Goal: Task Accomplishment & Management: Manage account settings

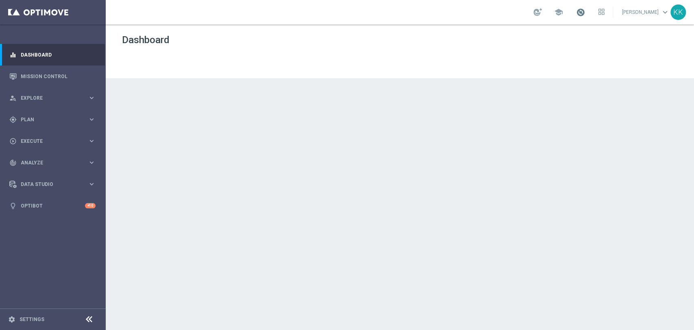
click at [576, 11] on span at bounding box center [580, 12] width 9 height 9
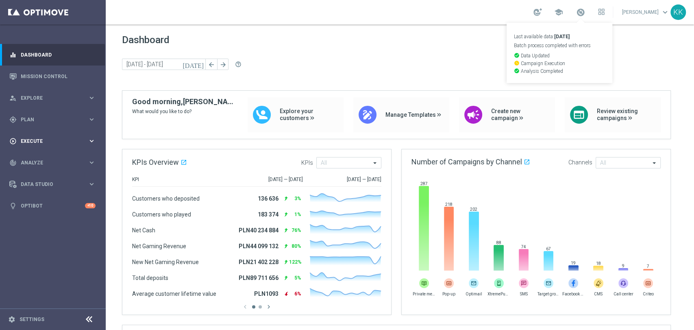
click at [67, 141] on span "Execute" at bounding box center [54, 141] width 67 height 5
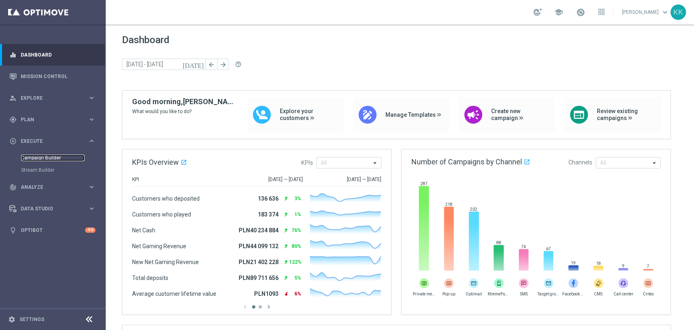
click at [51, 155] on link "Campaign Builder" at bounding box center [52, 157] width 63 height 7
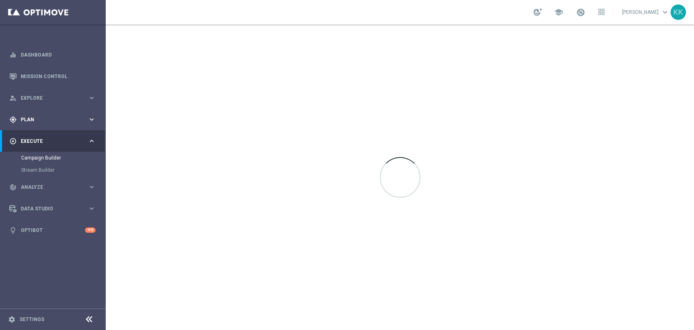
click at [42, 116] on div "gps_fixed Plan" at bounding box center [48, 119] width 78 height 7
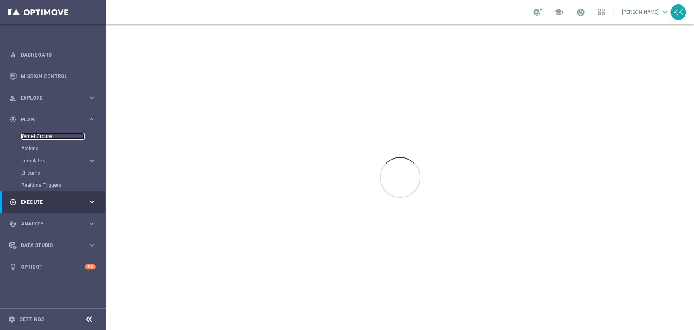
click at [39, 136] on link "Target Groups" at bounding box center [52, 136] width 63 height 7
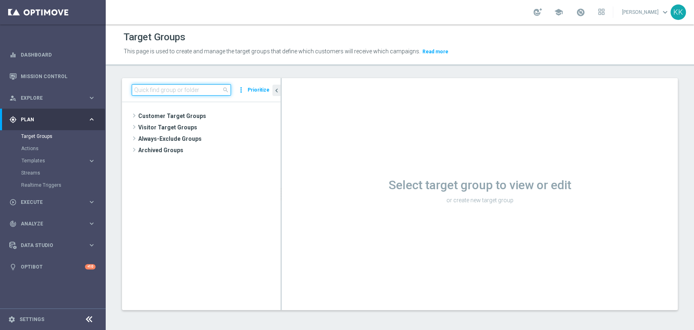
click at [159, 88] on input at bounding box center [181, 89] width 99 height 11
paste input "D_ALL_TARGET_WAGER_CC 100% do 500 PLN ELMS_061025_SMS"
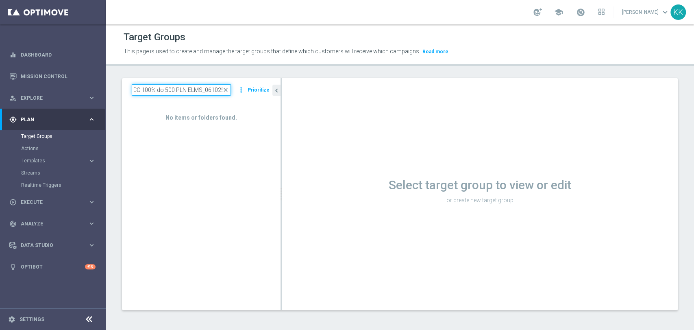
scroll to position [0, 60]
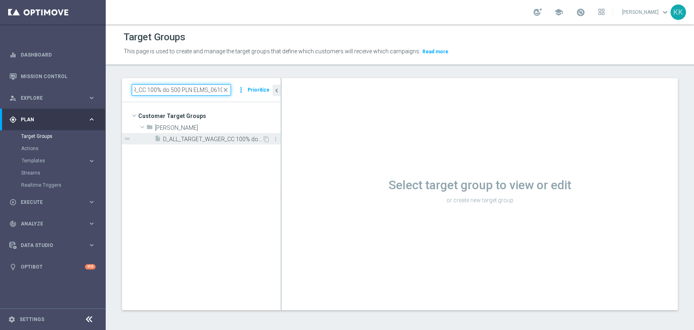
type input "D_ALL_TARGET_WAGER_CC 100% do 500 PLN ELMS_06102"
click at [204, 133] on div "insert_drive_file D_ALL_TARGET_WAGER_CC 100% do 500 PLN ELMS_061025" at bounding box center [208, 138] width 108 height 11
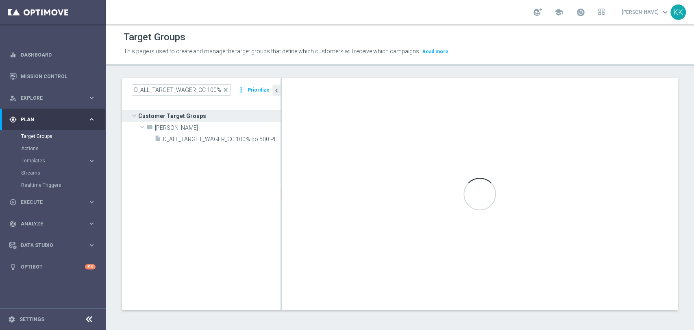
click at [575, 7] on link at bounding box center [580, 12] width 11 height 13
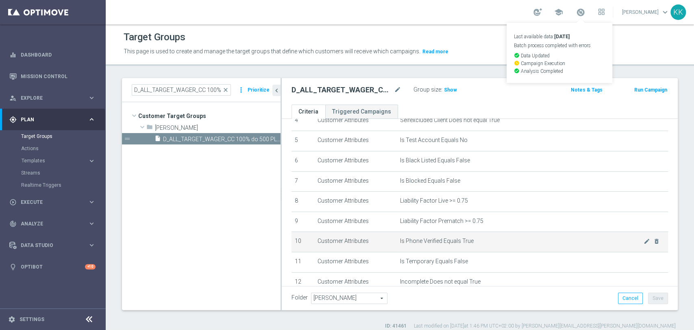
scroll to position [135, 0]
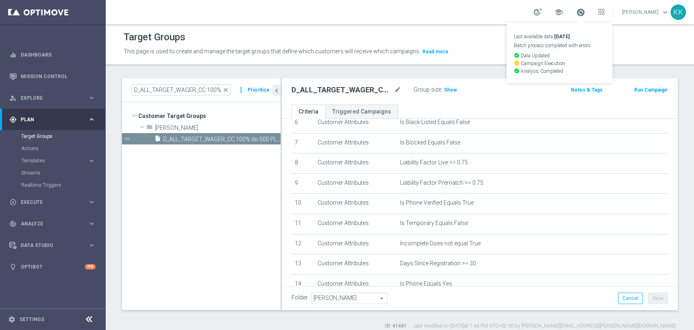
click at [576, 11] on span at bounding box center [580, 12] width 9 height 9
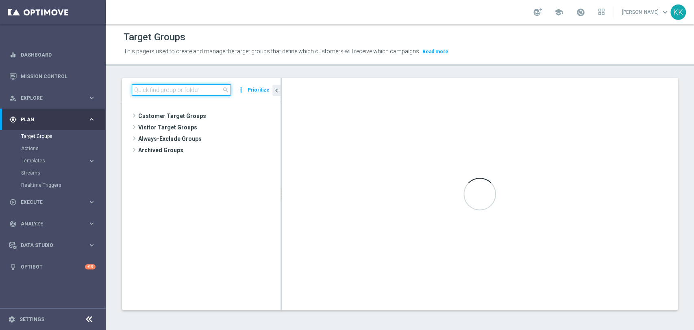
click at [182, 90] on input at bounding box center [181, 89] width 99 height 11
paste input "D_ALL_TARGET_WAGER_CC 100% do 500 PLN ELMS_061025"
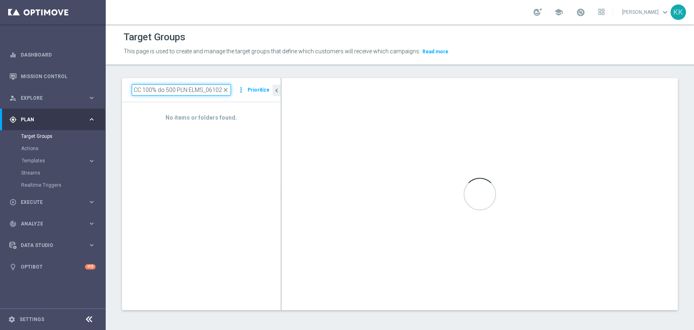
scroll to position [0, 63]
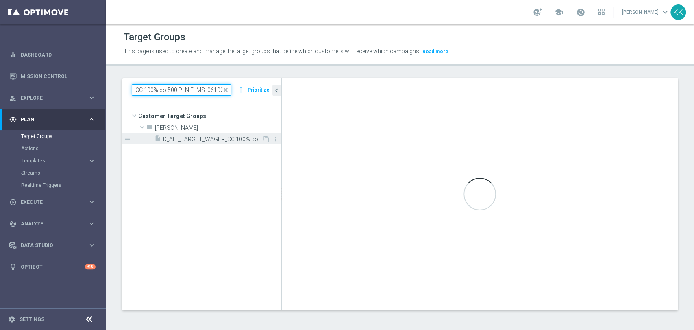
type input "D_ALL_TARGET_WAGER_CC 100% do 500 PLN ELMS_061025"
click at [203, 138] on span "D_ALL_TARGET_WAGER_CC 100% do 500 PLN ELMS_061025" at bounding box center [212, 139] width 99 height 7
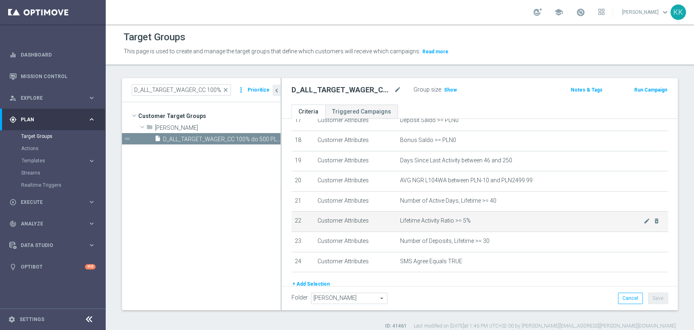
scroll to position [396, 0]
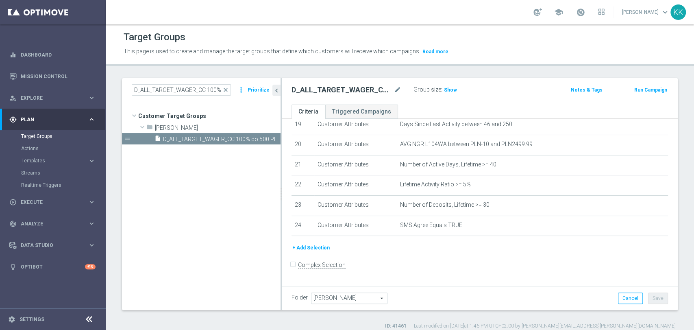
click at [442, 84] on div "Group size : Show" at bounding box center [453, 89] width 81 height 10
click at [444, 90] on span "Show" at bounding box center [450, 90] width 13 height 6
click at [576, 10] on span at bounding box center [580, 12] width 9 height 9
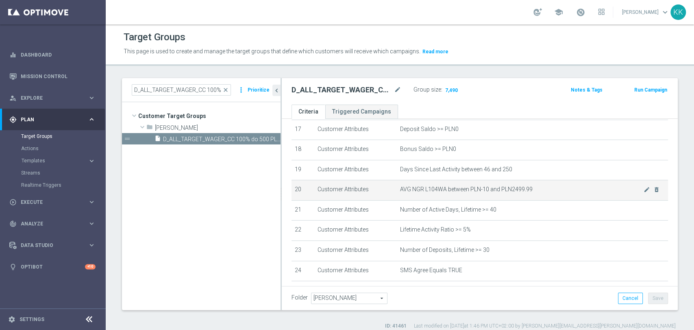
scroll to position [305, 0]
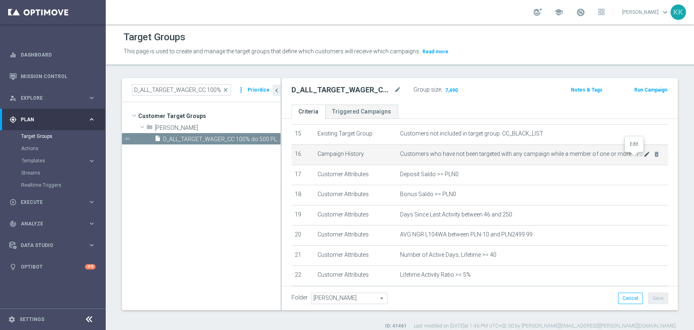
click at [644, 157] on icon "mode_edit" at bounding box center [647, 154] width 7 height 7
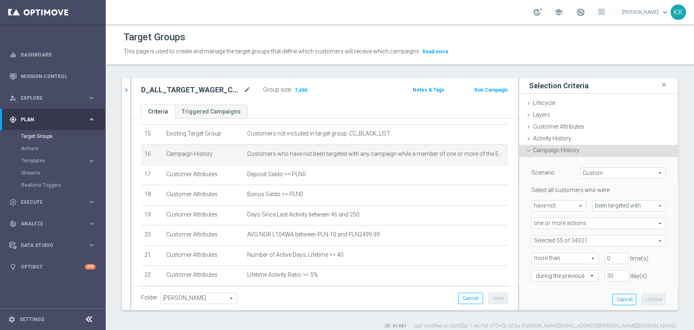
click at [588, 242] on span at bounding box center [598, 240] width 133 height 11
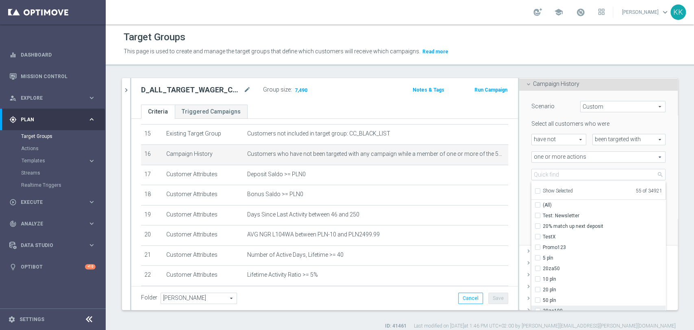
scroll to position [135, 0]
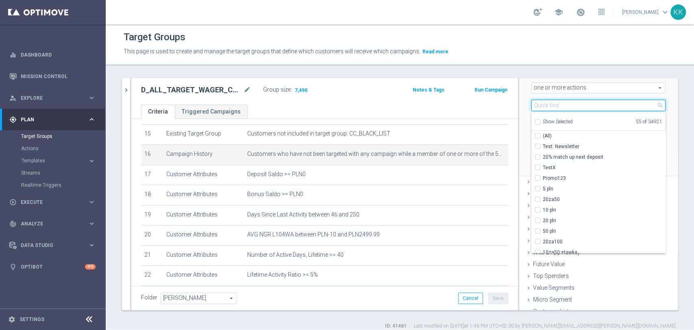
click at [556, 108] on input "search" at bounding box center [598, 105] width 134 height 11
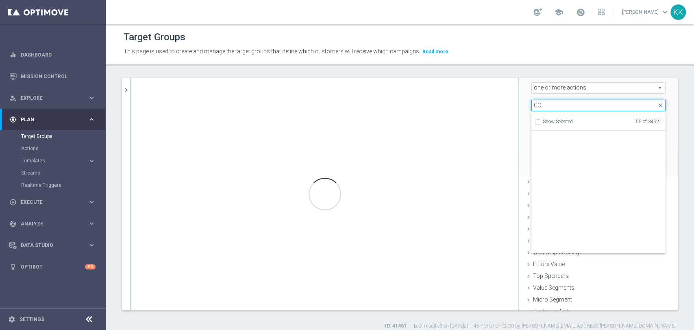
scroll to position [25996, 0]
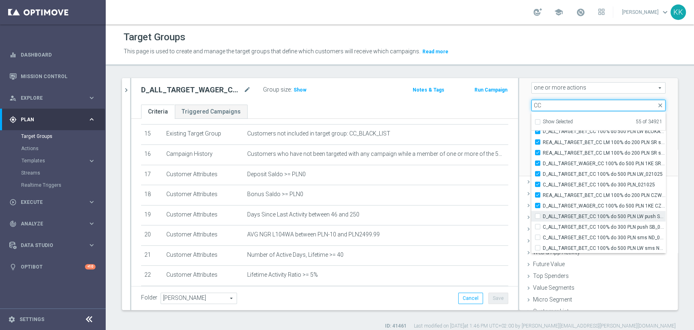
type input "CC"
click at [537, 214] on input "D_ALL_TARGET_BET_CC 100% do 500 PLN LW push SB_021025" at bounding box center [539, 215] width 5 height 5
checkbox input "true"
type input "Selected 56 of 34921"
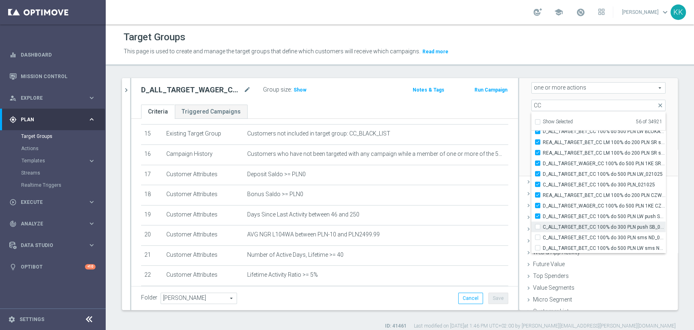
scroll to position [0, 0]
click at [543, 224] on label "C_ALL_TARGET_BET_CC 100% do 300 PLN push SB_021025" at bounding box center [604, 226] width 123 height 11
click at [537, 224] on input "C_ALL_TARGET_BET_CC 100% do 300 PLN push SB_021025" at bounding box center [539, 226] width 5 height 5
checkbox input "true"
type input "Selected 57 of 34921"
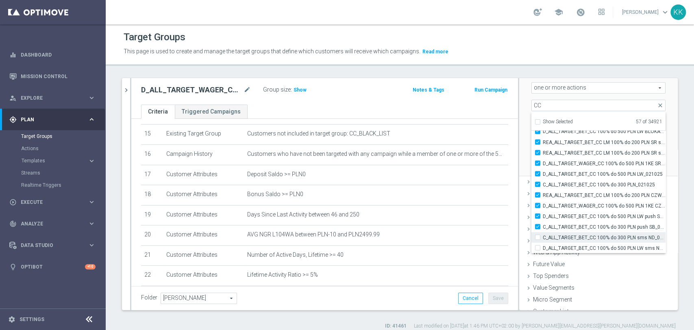
click at [543, 234] on label "C_ALL_TARGET_BET_CC 100% do 300 PLN sms ND_021025" at bounding box center [604, 237] width 123 height 11
click at [537, 234] on input "C_ALL_TARGET_BET_CC 100% do 300 PLN sms ND_021025" at bounding box center [539, 236] width 5 height 5
checkbox input "true"
type input "Selected 58 of 34921"
click at [537, 248] on input "D_ALL_TARGET_BET_CC 100% do 500 PLN LW sms ND_021025" at bounding box center [539, 247] width 5 height 5
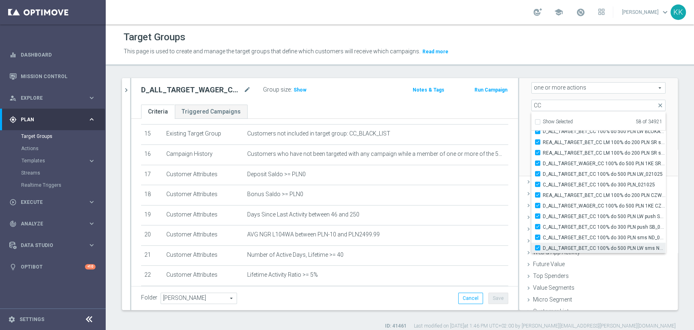
checkbox input "true"
type input "Selected 59 of 34921"
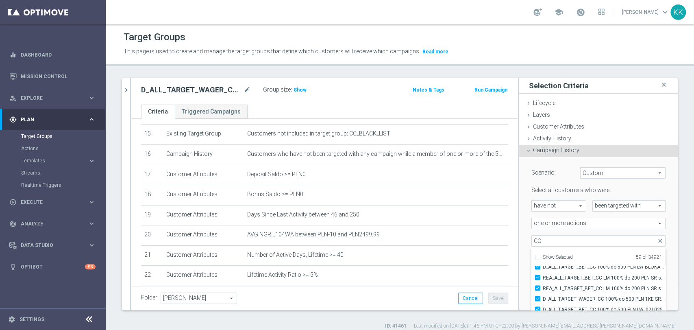
click at [659, 220] on div "Scenario Custom Custom arrow_drop_down search Select all customers who were hav…" at bounding box center [598, 234] width 159 height 155
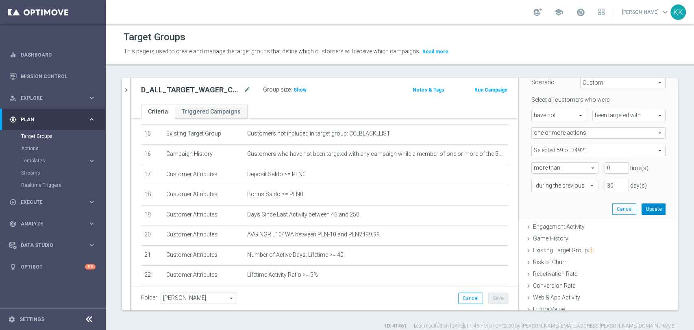
click at [646, 206] on button "Update" at bounding box center [654, 208] width 24 height 11
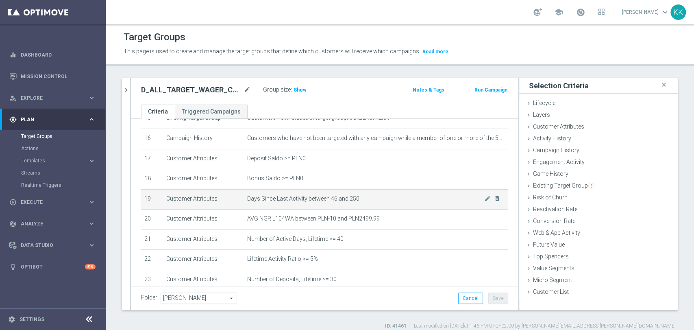
scroll to position [305, 0]
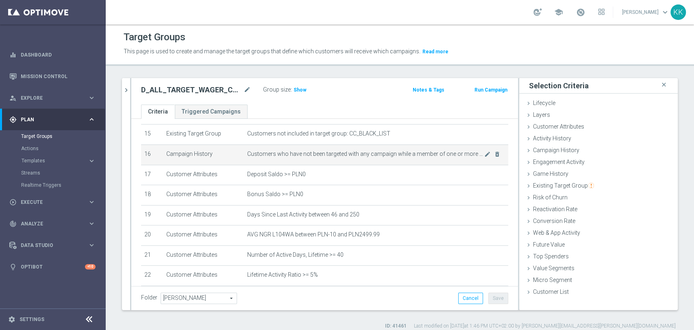
click at [468, 156] on span "Customers who have not been targeted with any campaign while a member of one or…" at bounding box center [365, 153] width 237 height 7
click at [484, 157] on icon "mode_edit" at bounding box center [487, 154] width 7 height 7
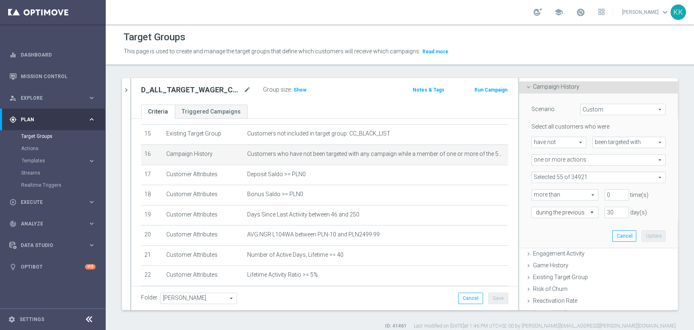
scroll to position [90, 0]
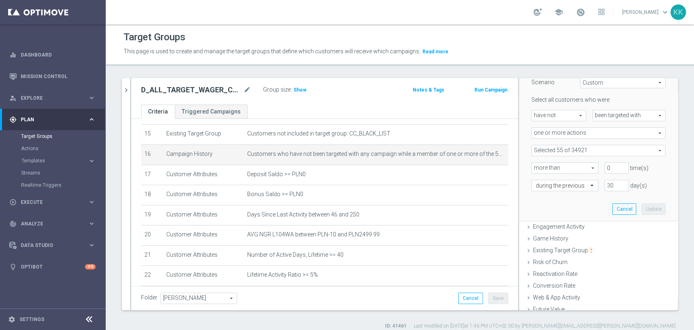
click at [572, 154] on span at bounding box center [598, 150] width 133 height 11
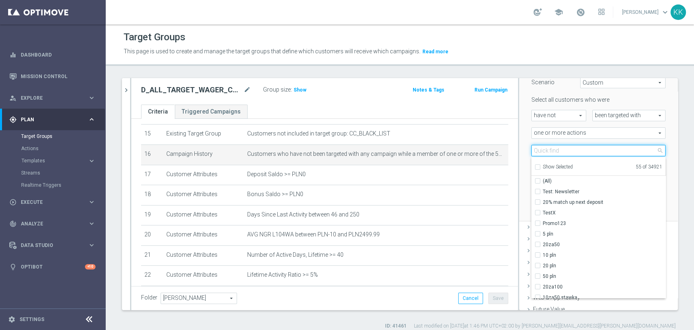
click at [570, 154] on input "search" at bounding box center [598, 150] width 134 height 11
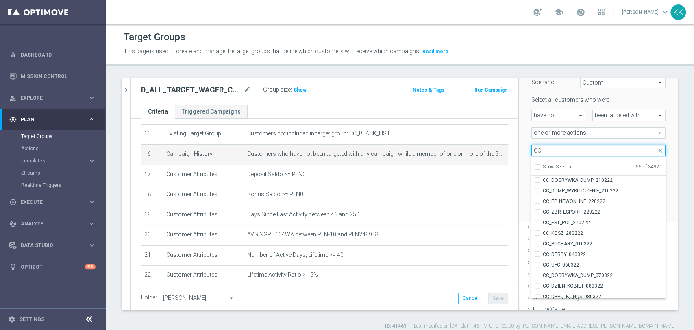
scroll to position [25996, 0]
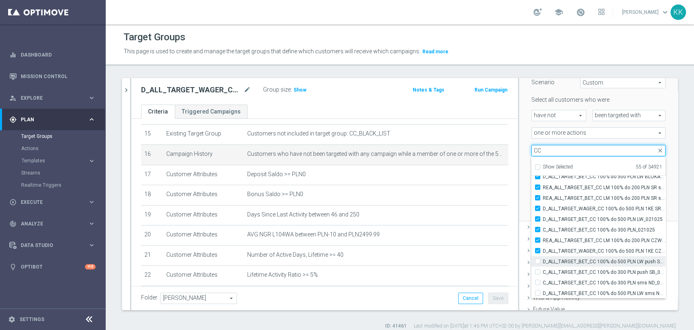
type input "CC"
click at [537, 259] on input "D_ALL_TARGET_BET_CC 100% do 500 PLN LW push SB_021025" at bounding box center [539, 260] width 5 height 5
checkbox input "true"
type input "Selected 56 of 34921"
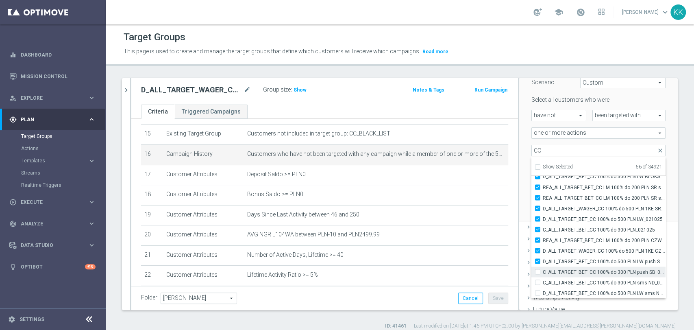
click at [537, 271] on input "C_ALL_TARGET_BET_CC 100% do 300 PLN push SB_021025" at bounding box center [539, 271] width 5 height 5
checkbox input "true"
type input "Selected 57 of 34921"
click at [537, 279] on input "C_ALL_TARGET_BET_CC 100% do 300 PLN sms ND_021025" at bounding box center [539, 281] width 5 height 5
checkbox input "true"
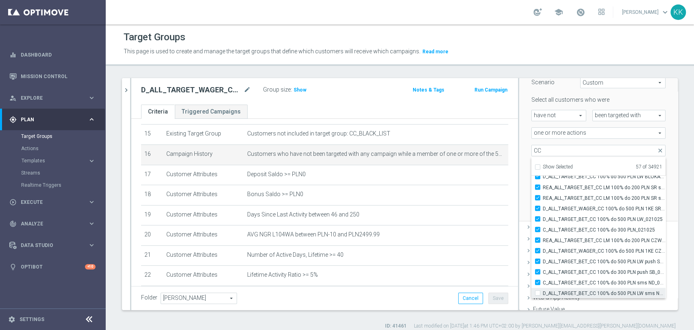
type input "Selected 58 of 34921"
click at [543, 294] on label "D_ALL_TARGET_BET_CC 100% do 500 PLN LW sms ND_021025" at bounding box center [604, 292] width 123 height 11
click at [537, 294] on input "D_ALL_TARGET_BET_CC 100% do 500 PLN LW sms ND_021025" at bounding box center [539, 292] width 5 height 5
checkbox input "true"
type input "Selected 59 of 34921"
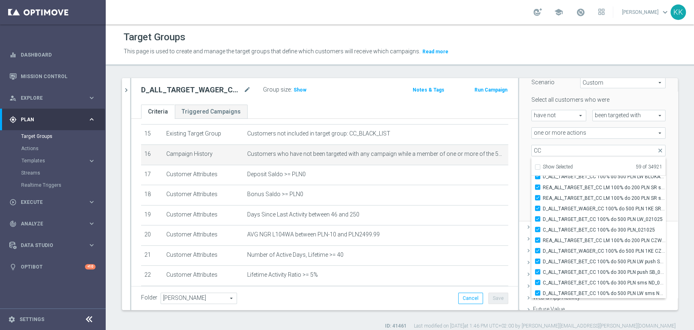
click at [519, 196] on div "Scenario Custom Custom arrow_drop_down search Select all customers who were hav…" at bounding box center [598, 144] width 159 height 155
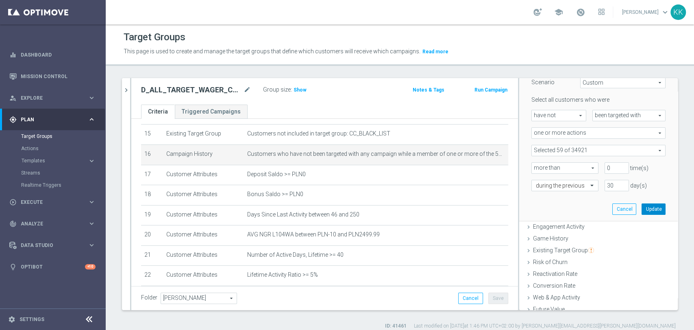
click at [645, 210] on button "Update" at bounding box center [654, 208] width 24 height 11
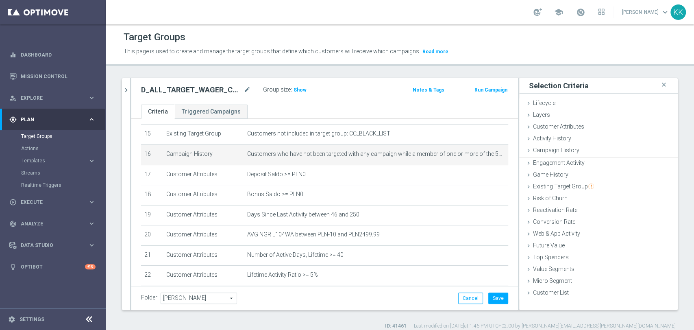
scroll to position [0, 0]
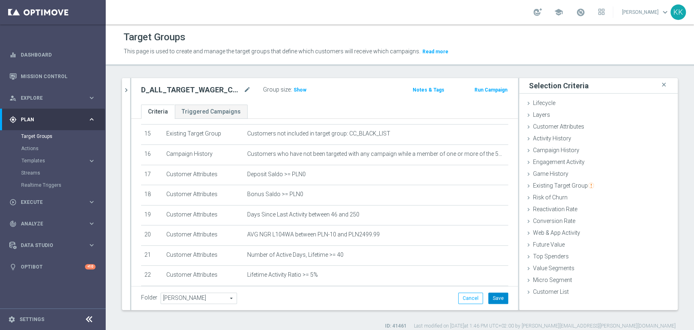
click at [497, 302] on button "Save" at bounding box center [498, 297] width 20 height 11
click at [304, 89] on span "Show" at bounding box center [300, 90] width 13 height 6
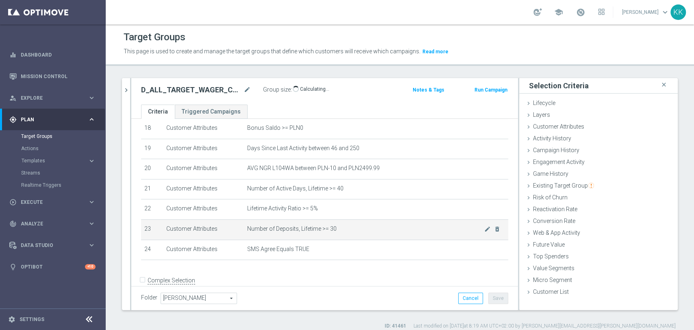
scroll to position [387, 0]
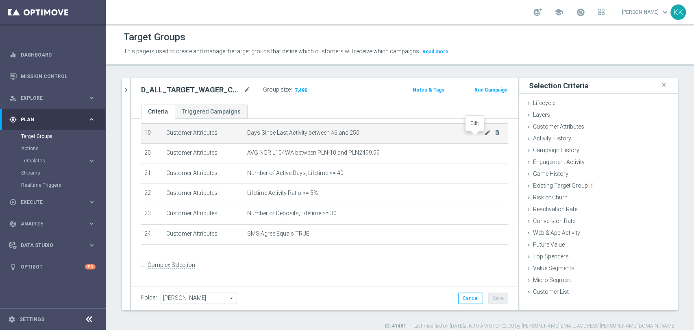
click at [484, 136] on icon "mode_edit" at bounding box center [487, 132] width 7 height 7
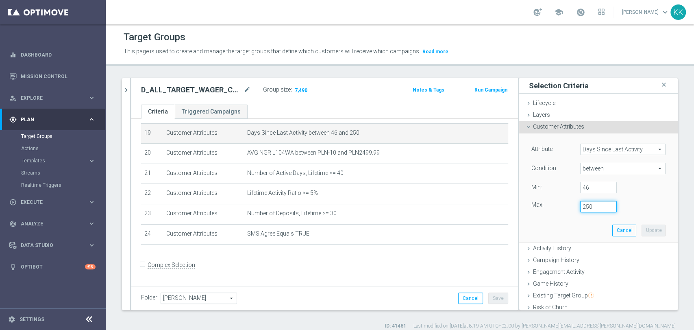
drag, startPoint x: 583, startPoint y: 204, endPoint x: 571, endPoint y: 208, distance: 13.2
click at [560, 207] on div "Max: 250" at bounding box center [598, 206] width 146 height 11
type input "200"
click at [644, 227] on button "Update" at bounding box center [654, 229] width 24 height 11
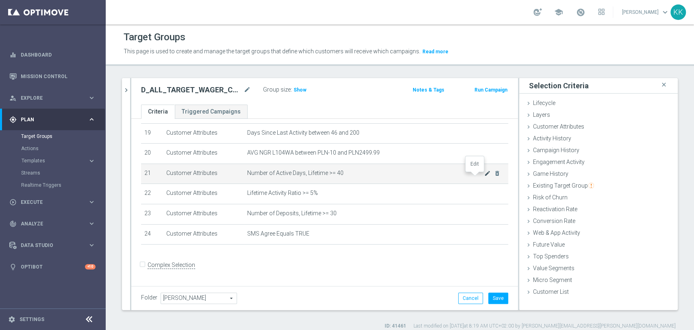
click at [484, 176] on icon "mode_edit" at bounding box center [487, 173] width 7 height 7
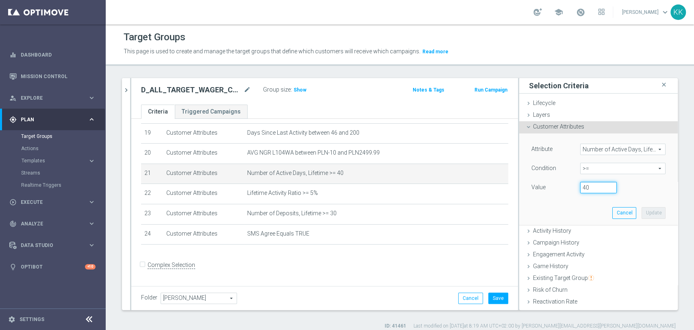
click at [574, 187] on div "40" at bounding box center [598, 187] width 49 height 11
type input "50"
drag, startPoint x: 641, startPoint y: 215, endPoint x: 629, endPoint y: 225, distance: 15.6
click at [642, 215] on button "Update" at bounding box center [654, 212] width 24 height 11
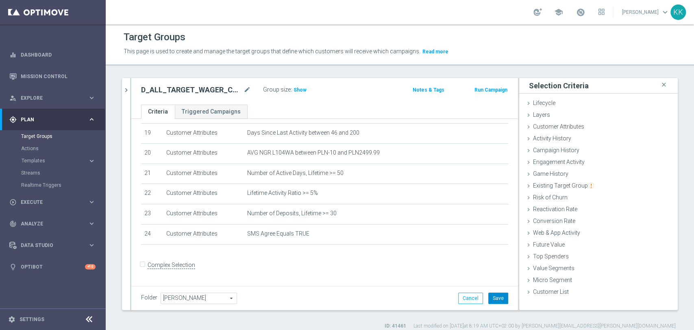
click at [494, 300] on button "Save" at bounding box center [498, 297] width 20 height 11
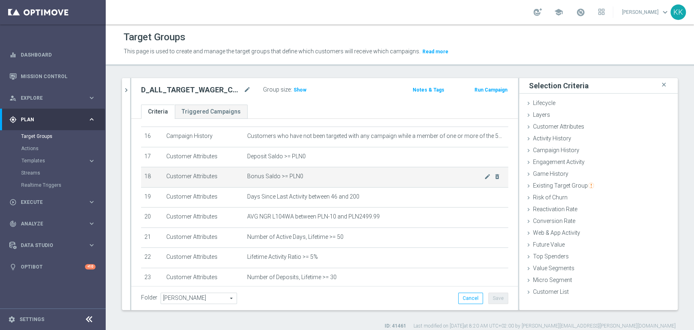
scroll to position [296, 0]
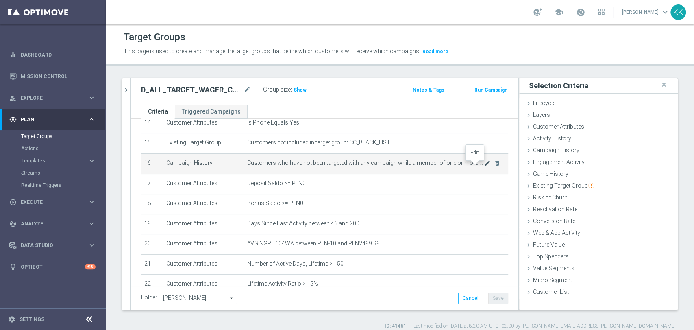
click at [484, 163] on icon "mode_edit" at bounding box center [487, 163] width 7 height 7
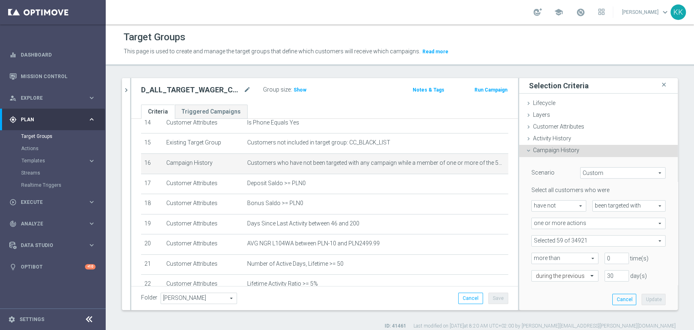
click at [553, 243] on span at bounding box center [598, 240] width 133 height 11
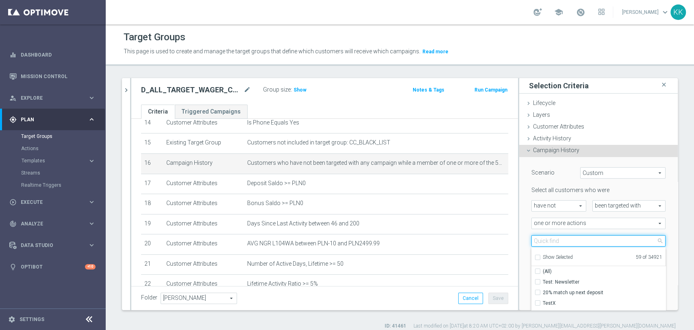
click at [553, 243] on input "search" at bounding box center [598, 240] width 134 height 11
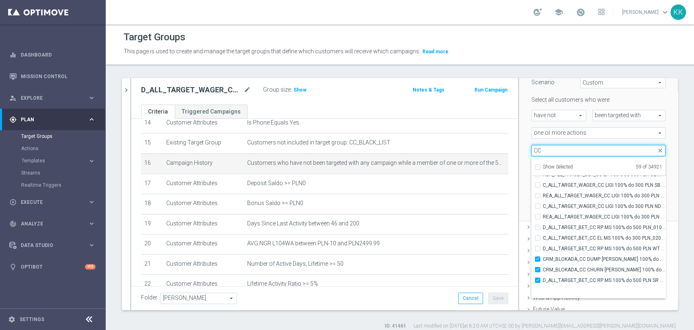
scroll to position [25416, 0]
type input "CC"
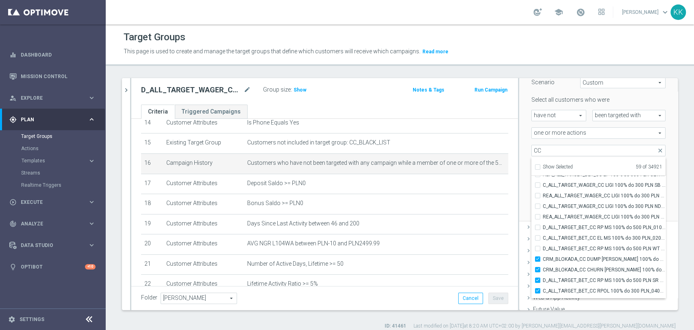
click at [519, 136] on div "Scenario Custom Custom arrow_drop_down search Select all customers who were hav…" at bounding box center [598, 144] width 159 height 155
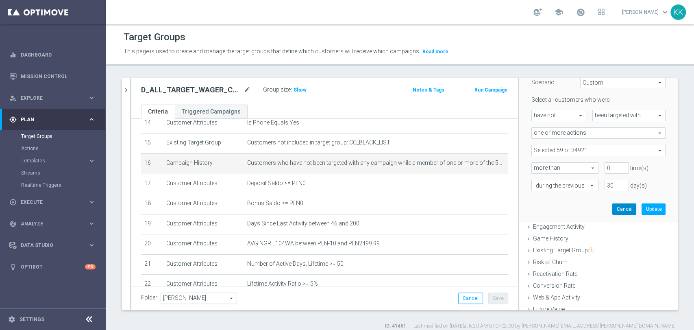
click at [615, 206] on button "Cancel" at bounding box center [624, 208] width 24 height 11
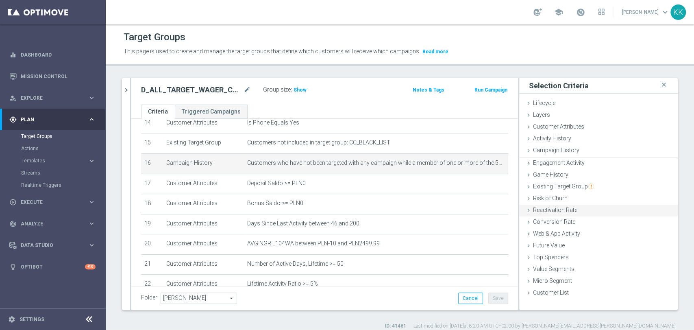
scroll to position [0, 0]
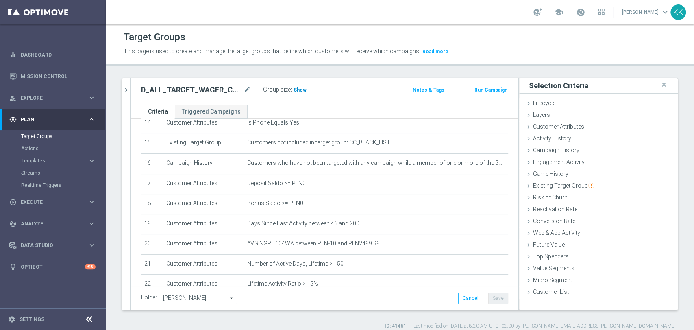
click at [303, 91] on span "Show" at bounding box center [300, 90] width 13 height 6
click at [576, 11] on span at bounding box center [580, 12] width 9 height 9
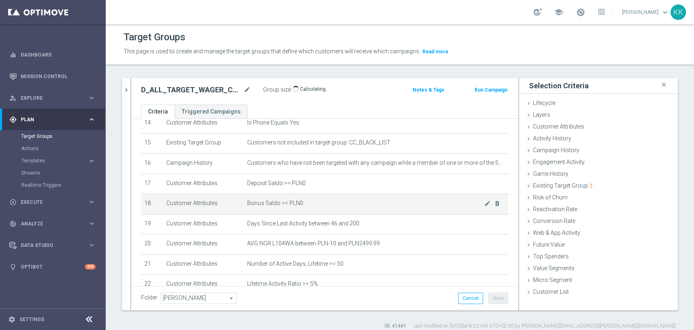
scroll to position [387, 0]
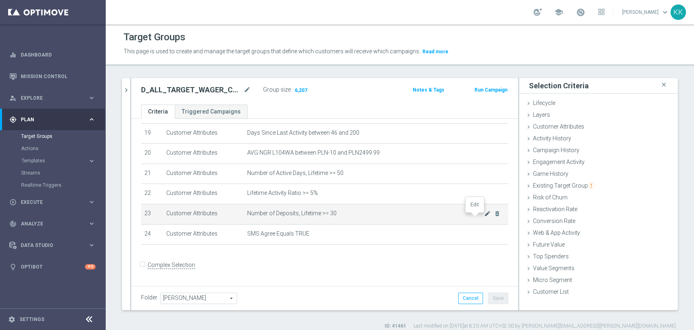
click at [484, 217] on icon "mode_edit" at bounding box center [487, 213] width 7 height 7
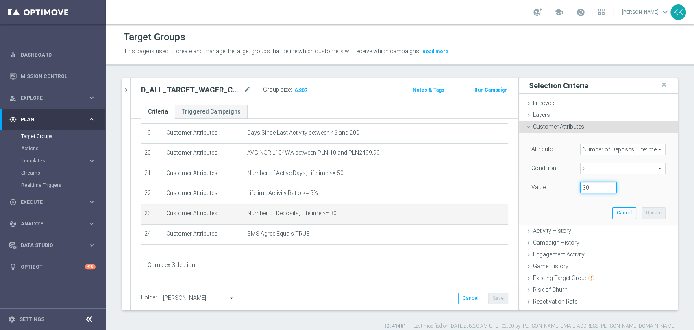
drag, startPoint x: 572, startPoint y: 187, endPoint x: 542, endPoint y: 188, distance: 30.1
click at [542, 188] on div "Value 30" at bounding box center [598, 188] width 146 height 13
type input "40"
click at [642, 214] on button "Update" at bounding box center [654, 212] width 24 height 11
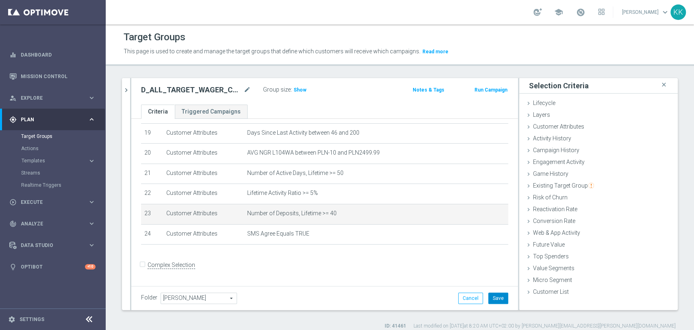
click at [491, 298] on button "Save" at bounding box center [498, 297] width 20 height 11
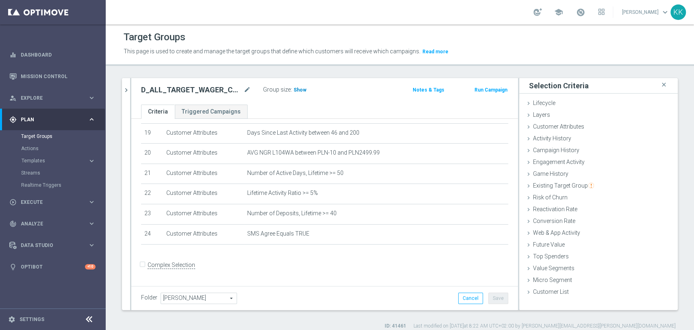
click at [296, 88] on span "Show" at bounding box center [300, 90] width 13 height 6
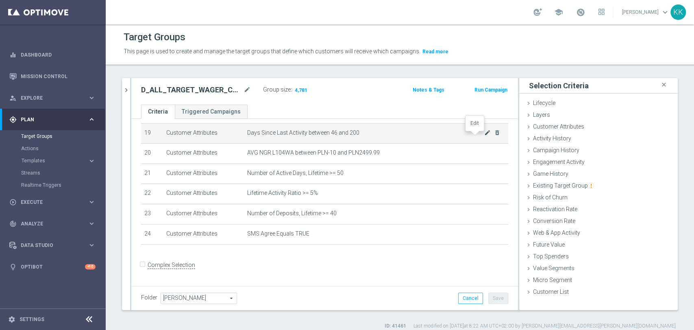
click at [484, 136] on icon "mode_edit" at bounding box center [487, 132] width 7 height 7
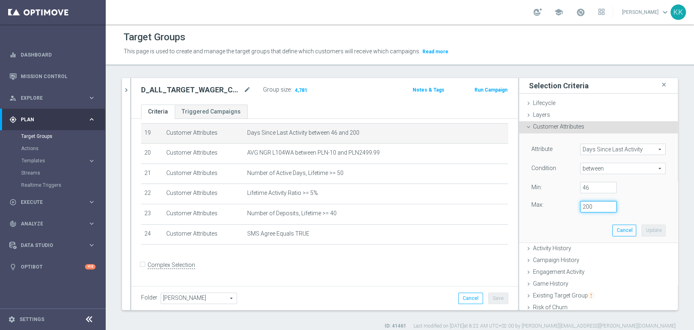
drag, startPoint x: 583, startPoint y: 203, endPoint x: 559, endPoint y: 203, distance: 23.6
click at [559, 203] on div "Max: 200" at bounding box center [598, 206] width 146 height 11
type input "150"
click at [648, 234] on button "Update" at bounding box center [654, 229] width 24 height 11
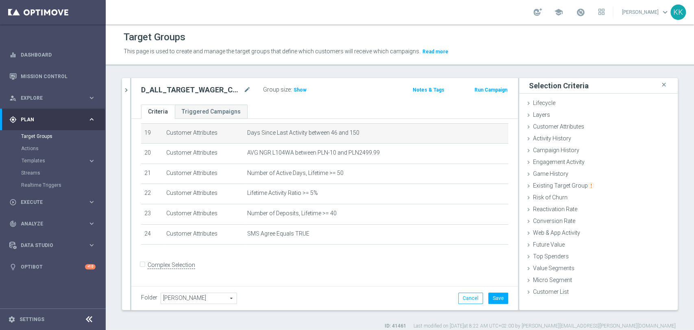
click at [490, 304] on div "Folder Kasia K. Kasia K. arrow_drop_down search Cancel Save Saving..." at bounding box center [324, 298] width 387 height 24
click at [488, 295] on button "Save" at bounding box center [498, 297] width 20 height 11
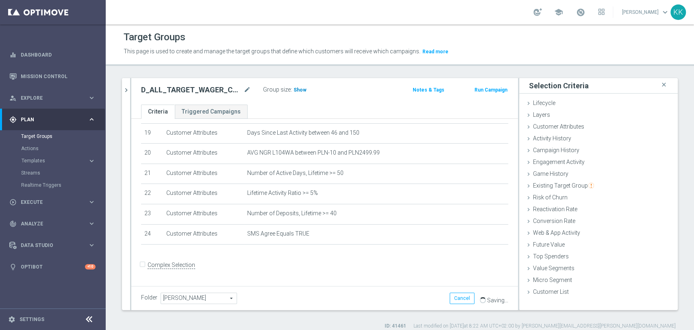
click at [304, 88] on span "Show" at bounding box center [300, 90] width 13 height 6
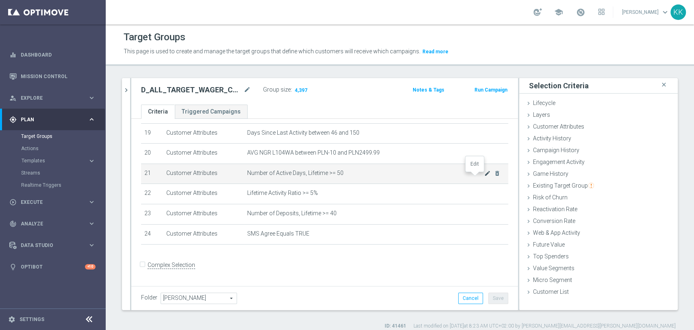
click at [484, 175] on icon "mode_edit" at bounding box center [487, 173] width 7 height 7
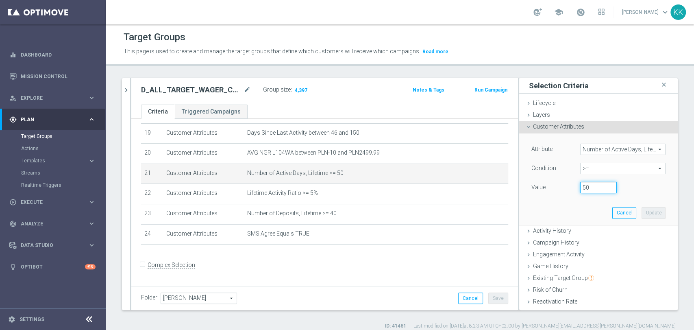
drag, startPoint x: 582, startPoint y: 187, endPoint x: 546, endPoint y: 182, distance: 37.0
click at [546, 182] on div "Value 50" at bounding box center [598, 188] width 146 height 13
type input "5"
type input "60"
drag, startPoint x: 640, startPoint y: 211, endPoint x: 644, endPoint y: 206, distance: 6.4
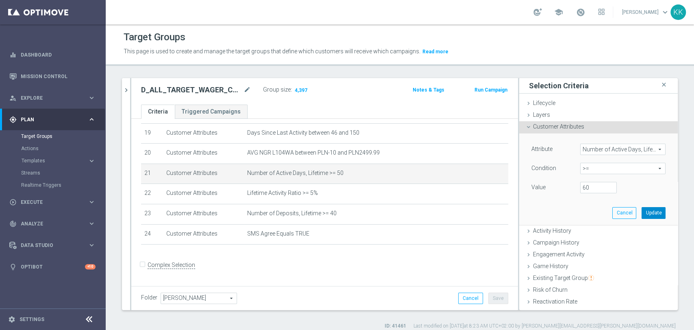
click at [642, 207] on button "Update" at bounding box center [654, 212] width 24 height 11
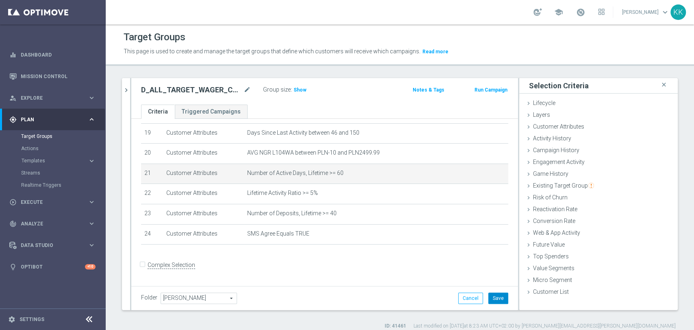
click at [488, 298] on button "Save" at bounding box center [498, 297] width 20 height 11
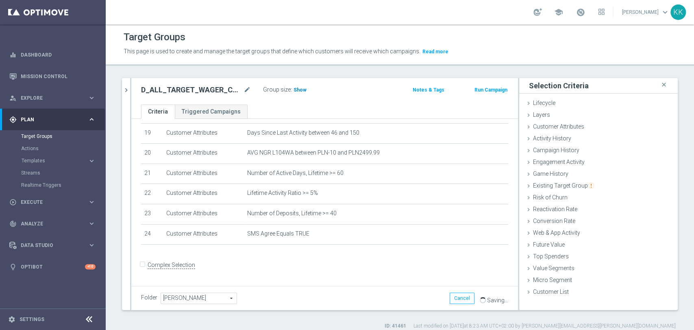
drag, startPoint x: 310, startPoint y: 89, endPoint x: 305, endPoint y: 89, distance: 4.9
click at [308, 89] on div "Group size : Show" at bounding box center [303, 89] width 81 height 10
click at [305, 89] on h3 "Show" at bounding box center [300, 89] width 15 height 9
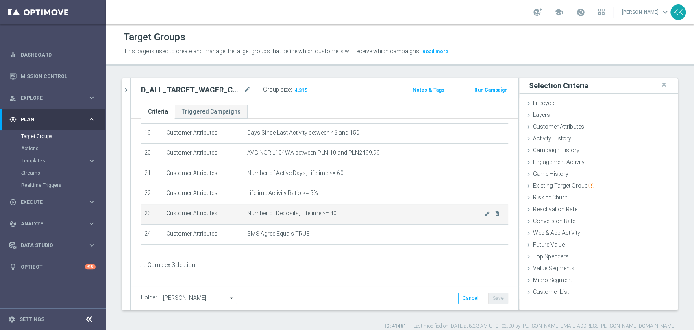
click at [474, 212] on td "Number of Deposits, Lifetime >= 40 mode_edit delete_forever" at bounding box center [376, 214] width 264 height 20
click at [484, 217] on icon "mode_edit" at bounding box center [487, 213] width 7 height 7
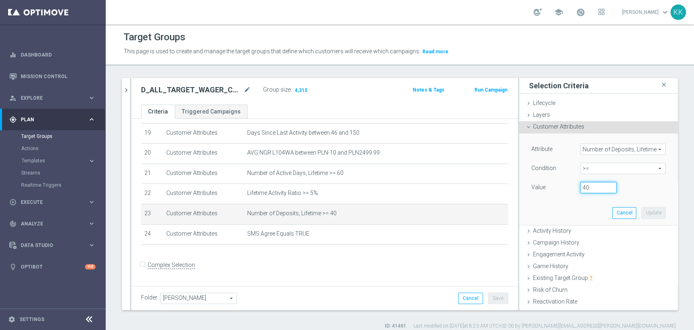
drag, startPoint x: 581, startPoint y: 189, endPoint x: 554, endPoint y: 194, distance: 28.1
click at [556, 196] on div "Attribute Number of Deposits, Lifetime Number of Deposits, Lifetime arrow_drop_…" at bounding box center [598, 178] width 146 height 91
type input "50"
click at [642, 212] on button "Update" at bounding box center [654, 212] width 24 height 11
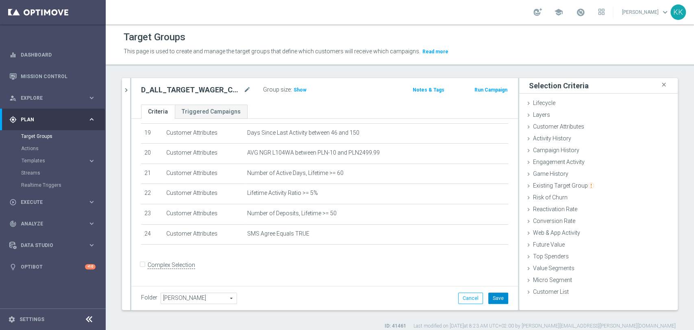
click at [498, 298] on button "Save" at bounding box center [498, 297] width 20 height 11
click at [302, 91] on span "Show" at bounding box center [300, 90] width 13 height 6
click at [576, 11] on span at bounding box center [580, 12] width 9 height 9
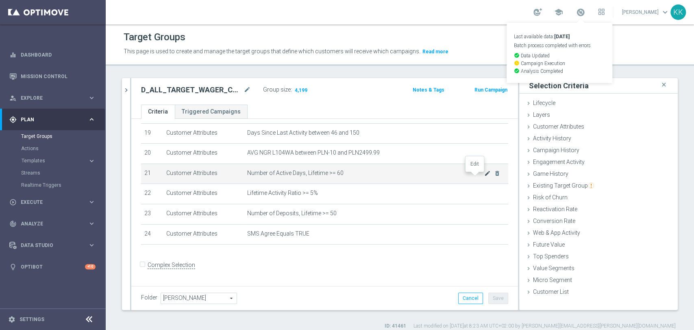
click at [484, 174] on icon "mode_edit" at bounding box center [487, 173] width 7 height 7
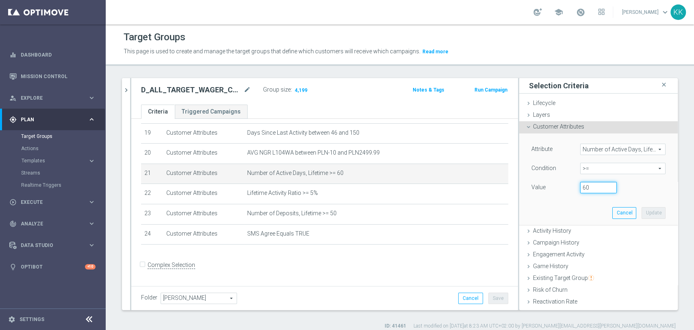
drag, startPoint x: 582, startPoint y: 187, endPoint x: 513, endPoint y: 183, distance: 69.7
click at [519, 184] on div "Attribute Number of Active Days, Lifetime Number of Active Days, Lifetime arrow…" at bounding box center [598, 179] width 159 height 92
type input "70"
click at [646, 209] on button "Update" at bounding box center [654, 212] width 24 height 11
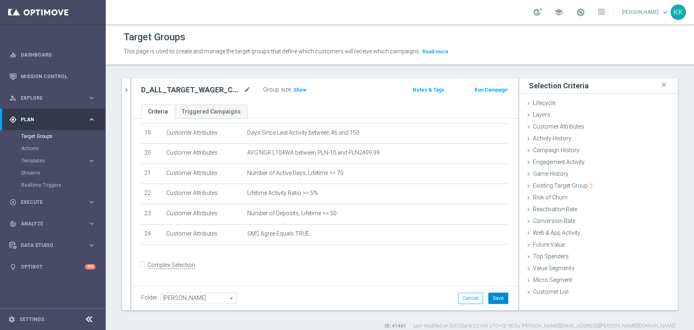
click at [488, 296] on button "Save" at bounding box center [498, 297] width 20 height 11
click at [299, 89] on span "Show" at bounding box center [300, 90] width 13 height 6
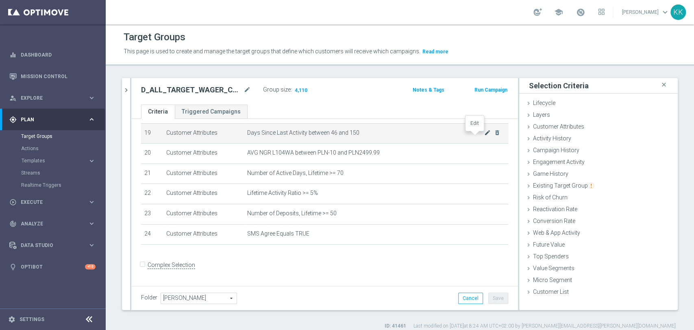
click at [484, 136] on icon "mode_edit" at bounding box center [487, 132] width 7 height 7
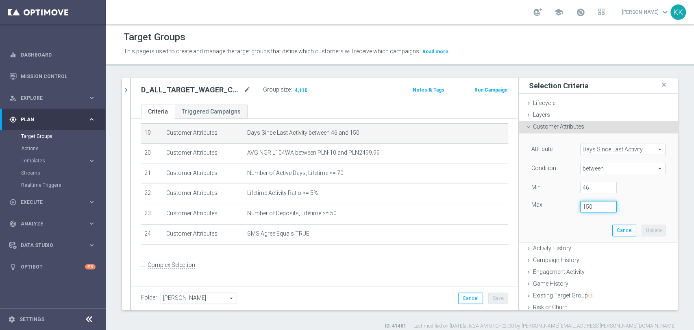
click at [589, 205] on input "150" at bounding box center [598, 206] width 37 height 11
type input "140"
click at [646, 228] on button "Update" at bounding box center [654, 229] width 24 height 11
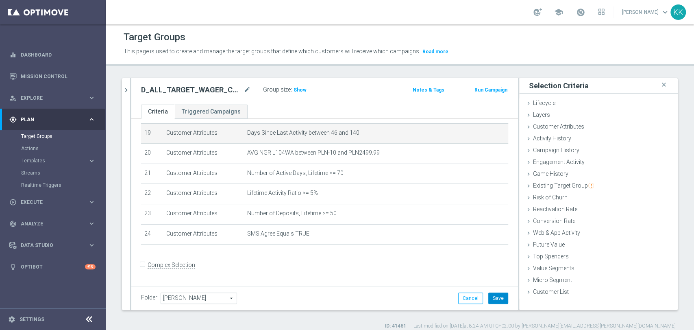
click at [489, 297] on button "Save" at bounding box center [498, 297] width 20 height 11
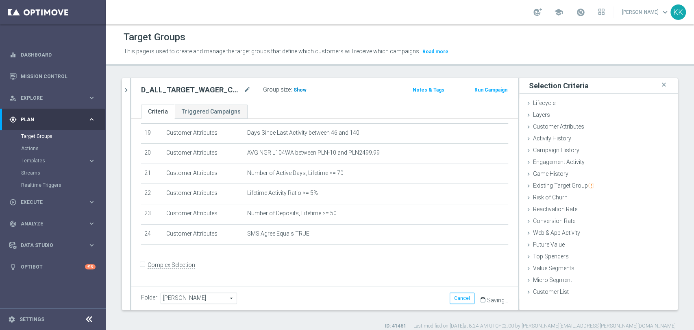
click at [301, 92] on span "Show" at bounding box center [300, 90] width 13 height 6
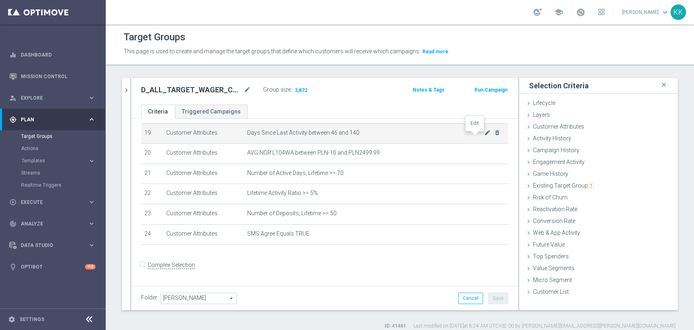
click at [484, 135] on icon "mode_edit" at bounding box center [487, 132] width 7 height 7
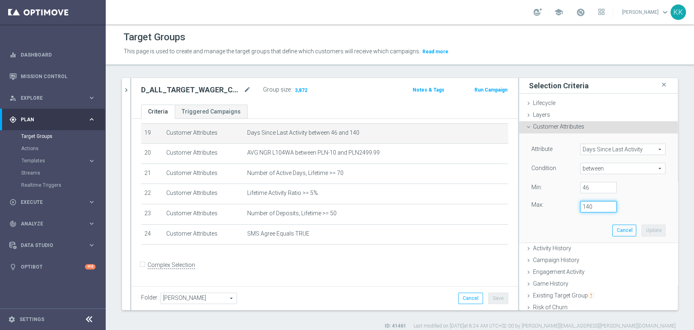
drag, startPoint x: 585, startPoint y: 206, endPoint x: 591, endPoint y: 212, distance: 8.6
click at [583, 206] on input "140" at bounding box center [598, 206] width 37 height 11
type input "130"
click at [644, 225] on button "Update" at bounding box center [654, 229] width 24 height 11
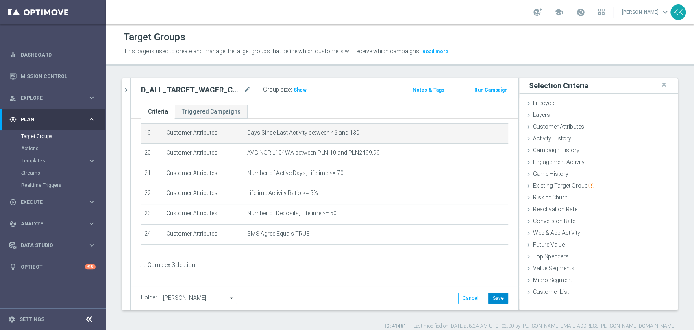
click at [495, 301] on button "Save" at bounding box center [498, 297] width 20 height 11
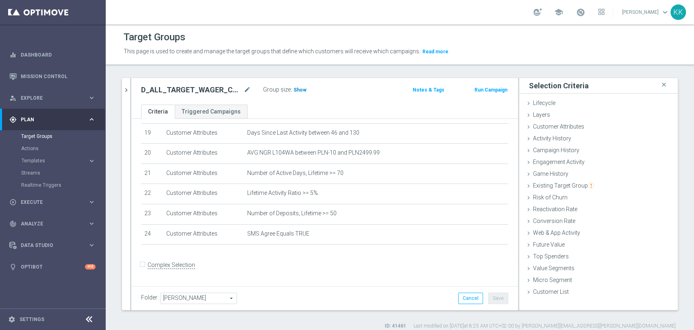
click at [302, 88] on span "Show" at bounding box center [300, 90] width 13 height 6
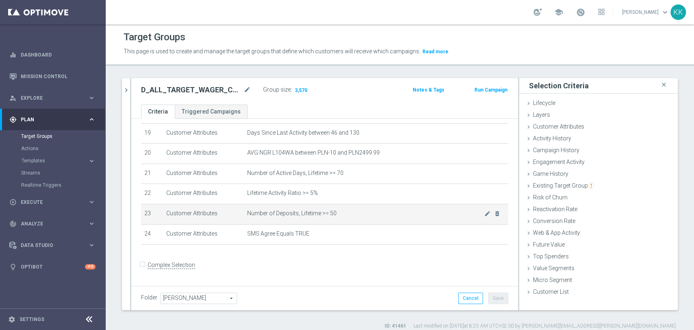
click at [471, 217] on span "Number of Deposits, Lifetime >= 50" at bounding box center [365, 213] width 237 height 7
click at [484, 217] on icon "mode_edit" at bounding box center [487, 213] width 7 height 7
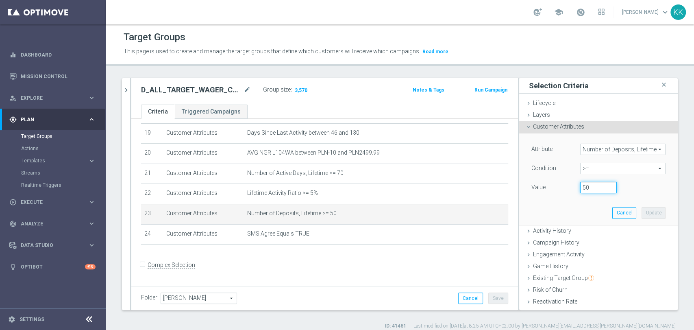
click at [580, 187] on input "50" at bounding box center [598, 187] width 37 height 11
type input "55"
click at [642, 210] on button "Update" at bounding box center [654, 212] width 24 height 11
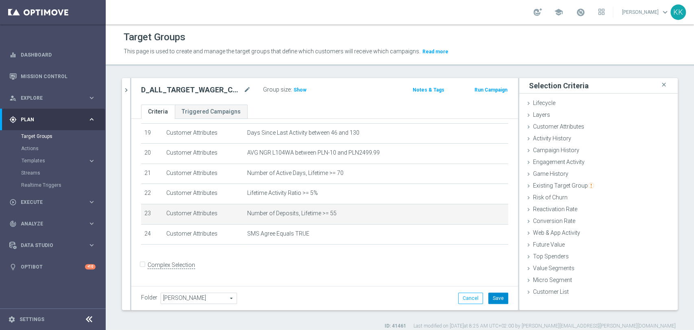
click at [489, 298] on button "Save" at bounding box center [498, 297] width 20 height 11
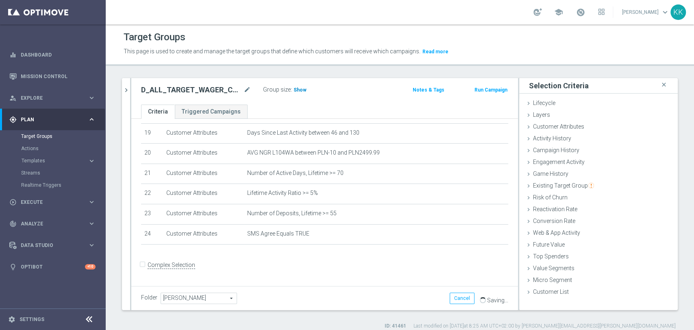
click at [298, 92] on span "Show" at bounding box center [300, 90] width 13 height 6
click at [52, 206] on div "play_circle_outline Execute keyboard_arrow_right" at bounding box center [52, 202] width 105 height 22
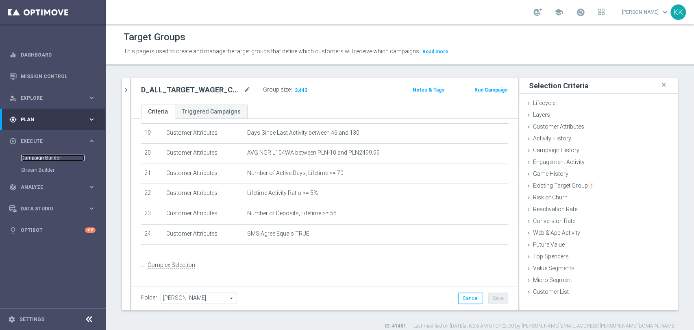
click at [48, 156] on link "Campaign Builder" at bounding box center [52, 157] width 63 height 7
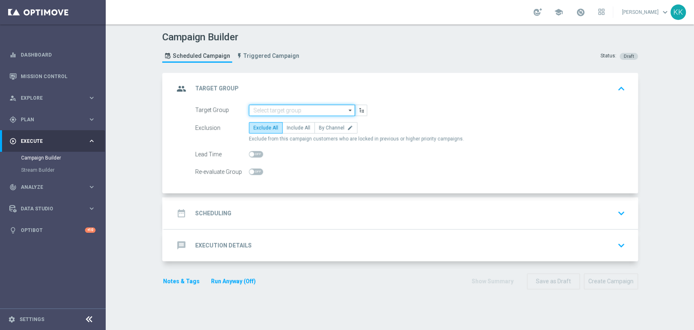
click at [305, 113] on input at bounding box center [302, 109] width 106 height 11
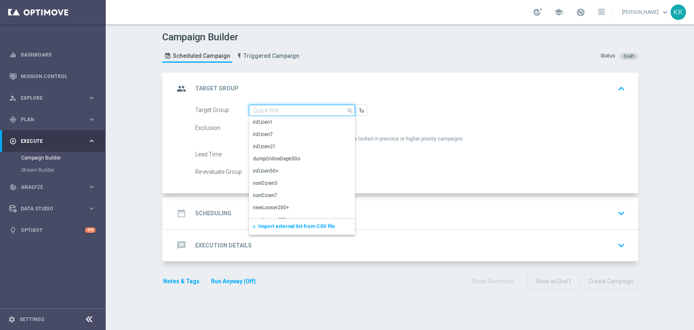
paste input "D_ALL_TARGET_WAGER_CC 100% do 500 PLN ELMS_061025"
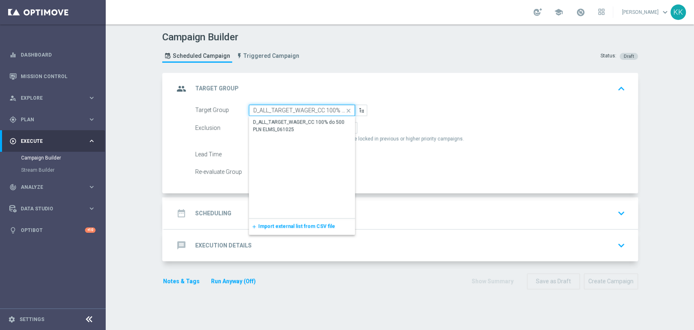
scroll to position [0, 61]
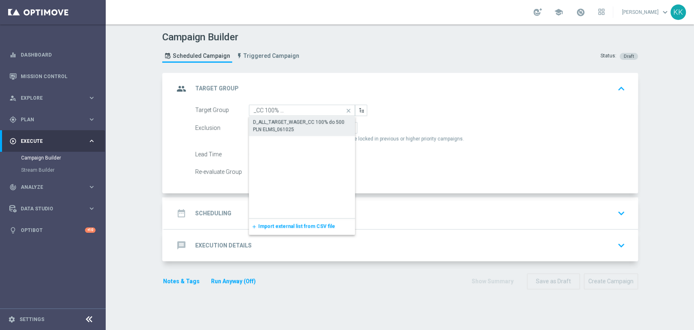
click at [306, 118] on div "D_ALL_TARGET_WAGER_CC 100% do 500 PLN ELMS_061025" at bounding box center [302, 125] width 98 height 15
type input "D_ALL_TARGET_WAGER_CC 100% do 500 PLN ELMS_061025"
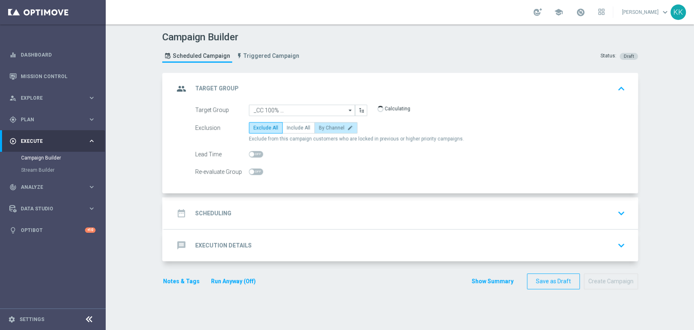
scroll to position [0, 0]
click at [314, 126] on label "By Channel edit" at bounding box center [335, 127] width 43 height 11
click at [319, 126] on input "By Channel edit" at bounding box center [321, 128] width 5 height 5
radio input "true"
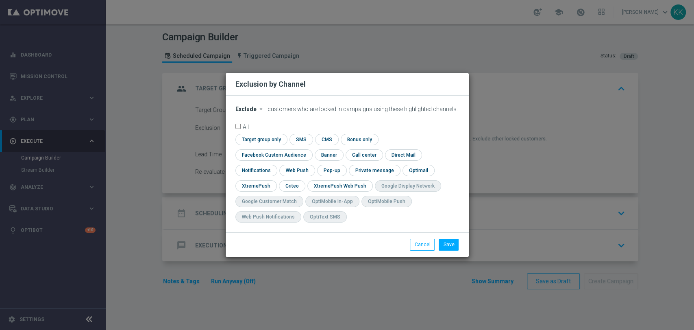
click at [248, 112] on span "Exclude" at bounding box center [245, 109] width 21 height 7
click at [0, 0] on span "Include" at bounding box center [0, 0] width 0 height 0
click at [309, 149] on input "checkbox" at bounding box center [272, 154] width 74 height 11
checkbox input "true"
click at [282, 186] on input "checkbox" at bounding box center [291, 185] width 25 height 11
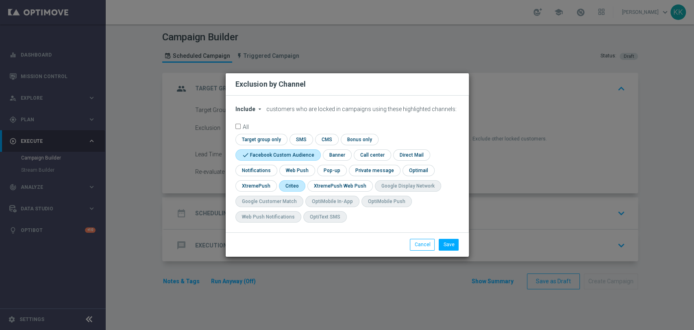
checkbox input "true"
click at [450, 241] on button "Save" at bounding box center [449, 244] width 20 height 11
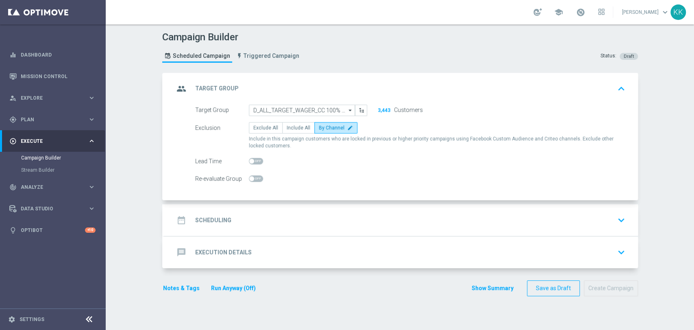
click at [380, 228] on div "date_range Scheduling keyboard_arrow_down" at bounding box center [401, 220] width 474 height 32
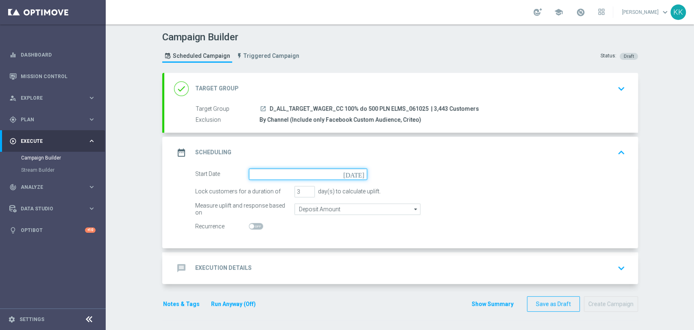
click at [302, 176] on input at bounding box center [308, 173] width 118 height 11
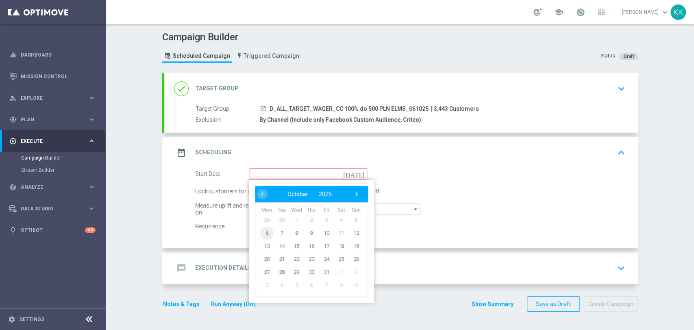
click at [268, 233] on span "6" at bounding box center [266, 232] width 13 height 13
type input "06 Oct 2025"
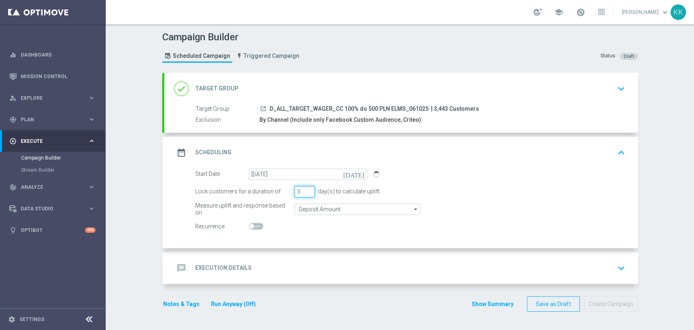
drag, startPoint x: 295, startPoint y: 192, endPoint x: 248, endPoint y: 192, distance: 47.2
click at [251, 192] on div "Lock customers for a duration of 3 day(s) to calculate uplift." at bounding box center [410, 191] width 442 height 11
type input "4"
click at [362, 211] on input "Deposit Amount" at bounding box center [357, 208] width 126 height 11
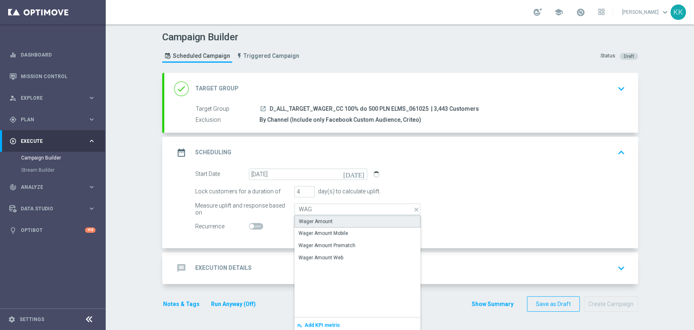
click at [361, 220] on div "Wager Amount" at bounding box center [357, 221] width 126 height 12
type input "Wager Amount"
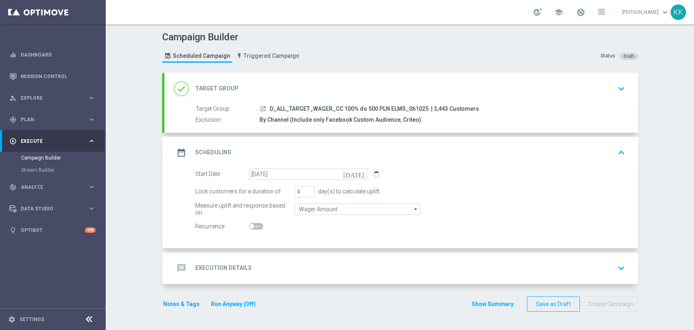
click at [376, 270] on div "message Execution Details keyboard_arrow_down" at bounding box center [401, 267] width 454 height 15
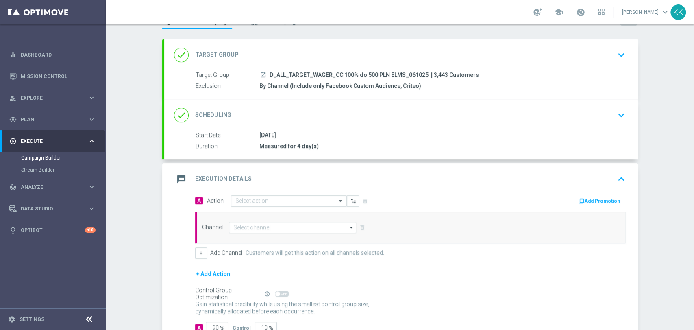
scroll to position [68, 0]
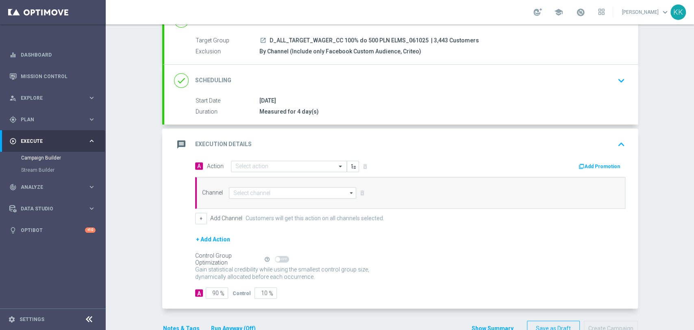
click at [285, 172] on div "A Action Select action delete_forever Add Promotion Channel arrow_drop_down Sho…" at bounding box center [410, 192] width 442 height 64
click at [284, 169] on div "Select action" at bounding box center [289, 166] width 116 height 11
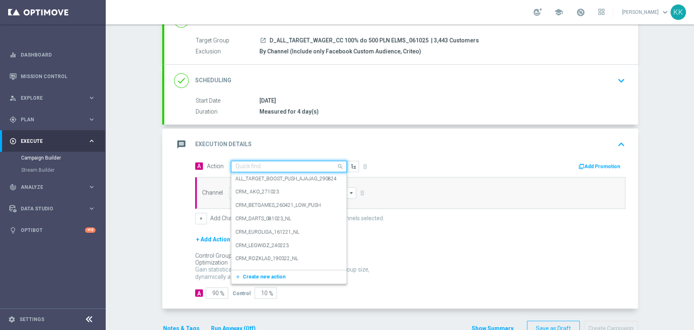
paste input "D_ALL_TARGET_WAGER_CC 100% do 500 PLN ELMS_061025"
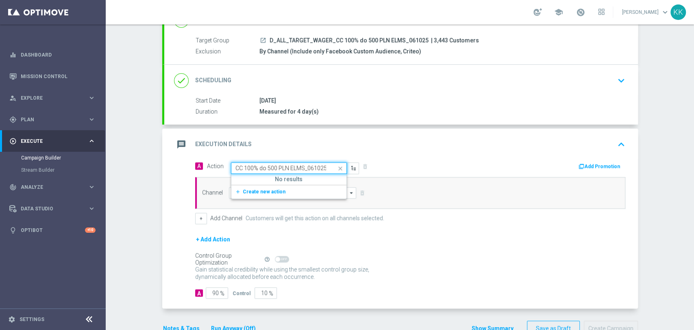
type input "D_ALL_TARGET_WAGER_CC 100% do 500 PLN ELMS_061025"
click at [272, 189] on span "Create new action" at bounding box center [264, 192] width 43 height 6
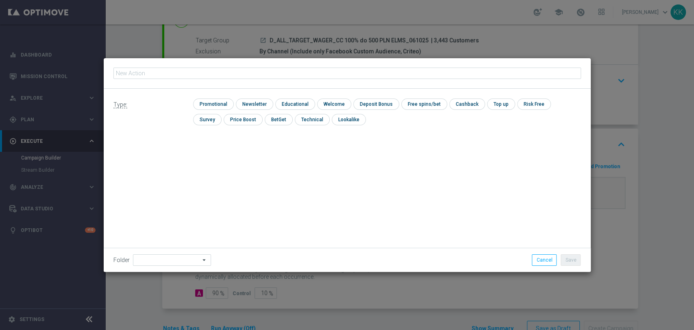
type input "D_ALL_TARGET_WAGER_CC 100% do 500 PLN ELMS_061025"
click at [229, 105] on input "checkbox" at bounding box center [212, 103] width 39 height 11
checkbox input "true"
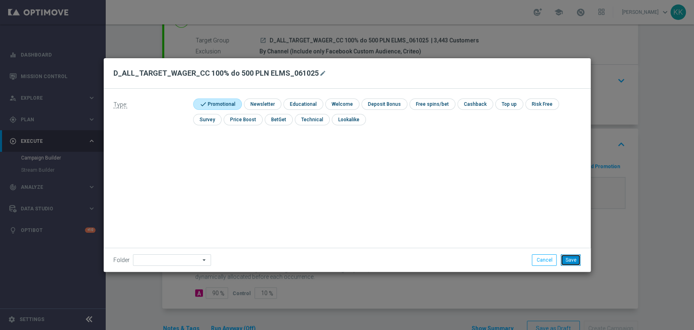
click at [569, 259] on button "Save" at bounding box center [571, 259] width 20 height 11
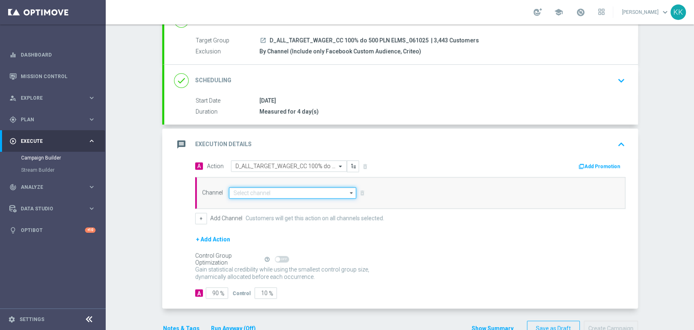
click at [309, 195] on input at bounding box center [293, 192] width 128 height 11
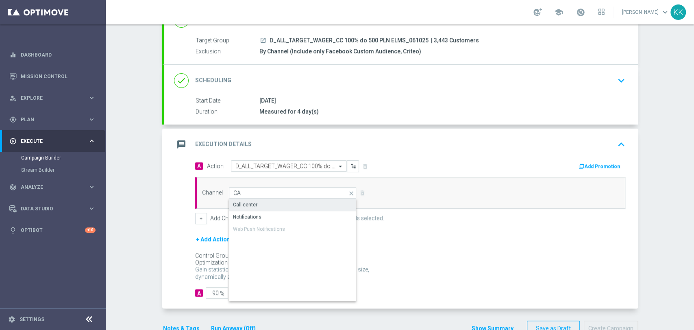
click at [276, 201] on div "Call center" at bounding box center [293, 204] width 128 height 11
type input "Call center"
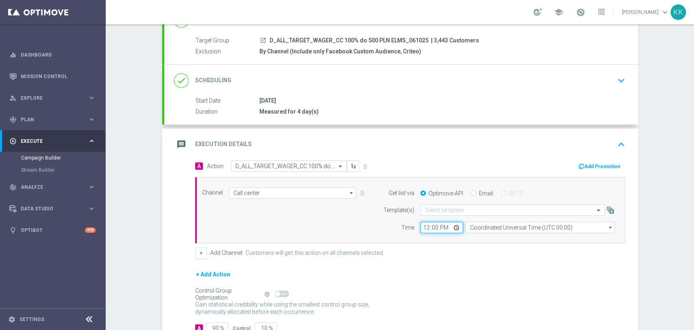
click at [423, 226] on input "12:00" at bounding box center [441, 227] width 43 height 11
type input "08:40"
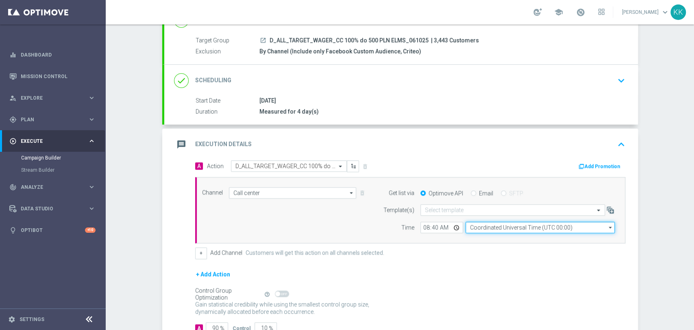
click at [503, 226] on input "Coordinated Universal Time (UTC 00:00)" at bounding box center [539, 227] width 149 height 11
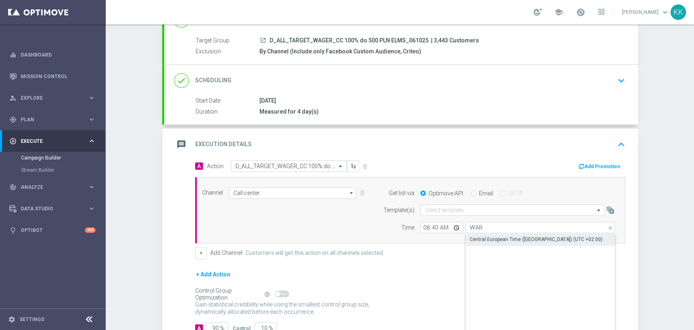
click at [491, 239] on div "Central European Time (Warsaw) (UTC +02:00)" at bounding box center [536, 238] width 133 height 7
type input "Central European Time (Warsaw) (UTC +02:00)"
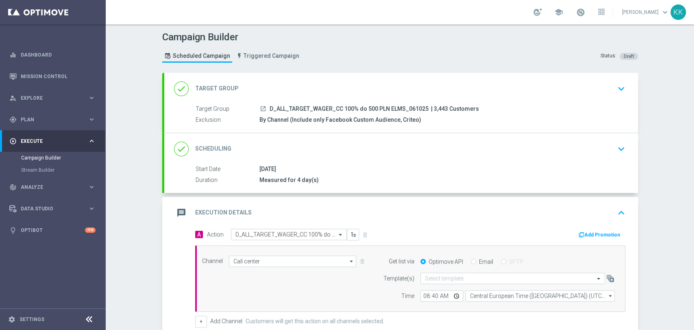
click at [622, 162] on div "done Scheduling keyboard_arrow_down" at bounding box center [401, 149] width 474 height 32
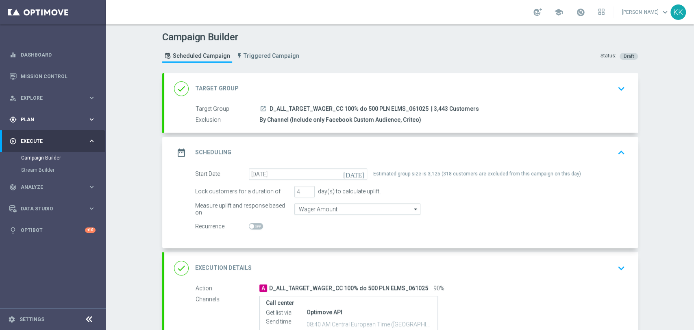
click at [56, 116] on div "gps_fixed Plan" at bounding box center [48, 119] width 78 height 7
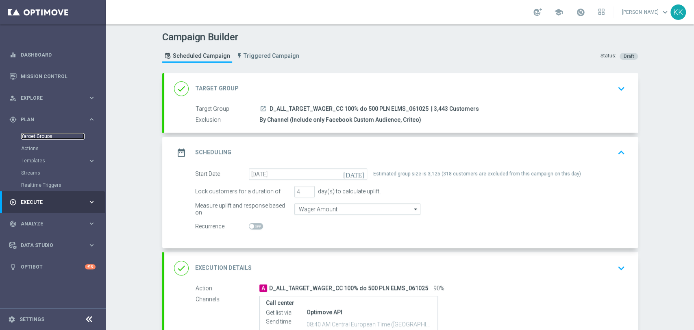
click at [54, 137] on link "Target Groups" at bounding box center [52, 136] width 63 height 7
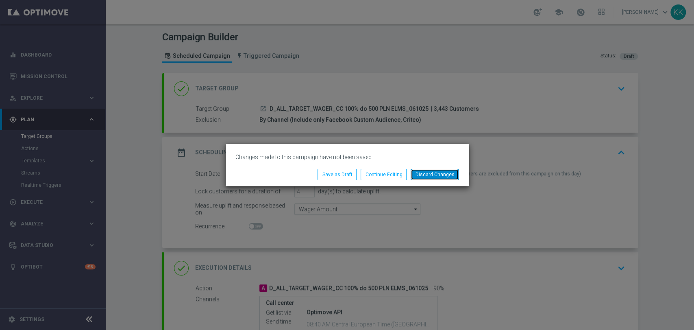
click at [433, 172] on button "Discard Changes" at bounding box center [435, 174] width 48 height 11
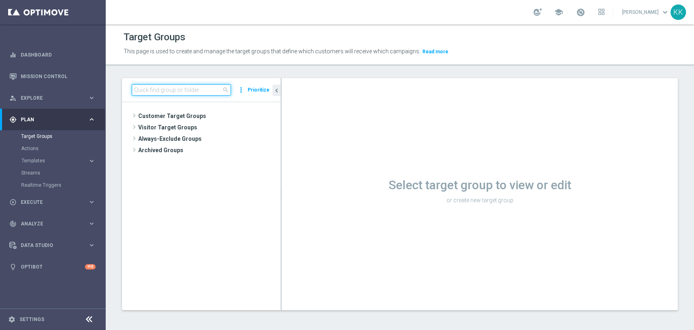
click at [212, 91] on input at bounding box center [181, 89] width 99 height 11
paste input "D_ALL_TARGET_WAGER_CC 100% do 500 PLN ELMS_061025"
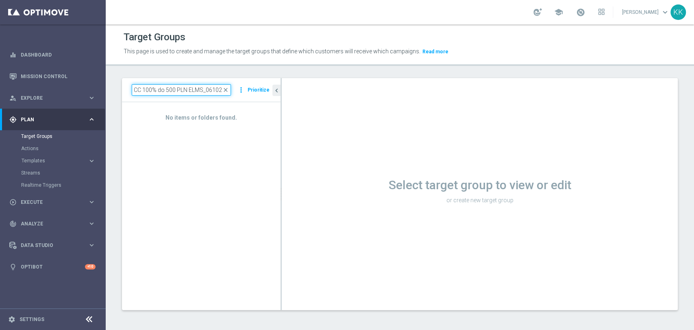
scroll to position [0, 63]
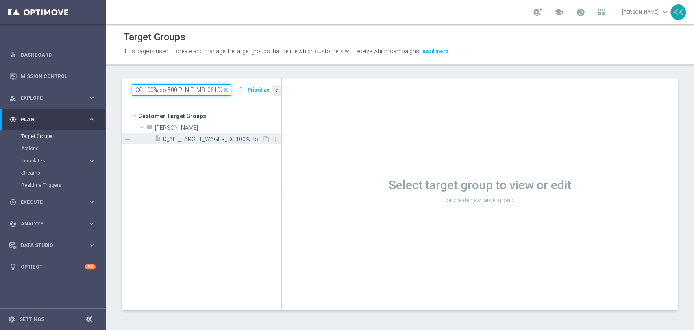
type input "D_ALL_TARGET_WAGER_CC 100% do 500 PLN ELMS_061025"
click at [246, 143] on div "insert_drive_file D_ALL_TARGET_WAGER_CC 100% do 500 PLN ELMS_061025" at bounding box center [208, 138] width 108 height 11
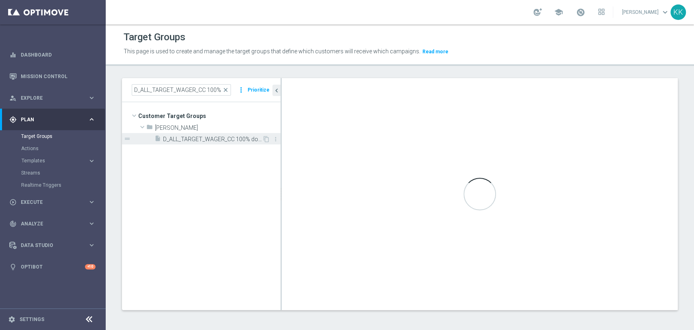
click at [231, 137] on span "D_ALL_TARGET_WAGER_CC 100% do 500 PLN ELMS_061025" at bounding box center [212, 139] width 99 height 7
click at [207, 142] on span "D_ALL_TARGET_WAGER_CC 100% do 500 PLN ELMS_061025" at bounding box center [212, 139] width 99 height 7
click at [201, 140] on span "D_ALL_TARGET_WAGER_CC 100% do 500 PLN ELMS_061025" at bounding box center [212, 139] width 99 height 7
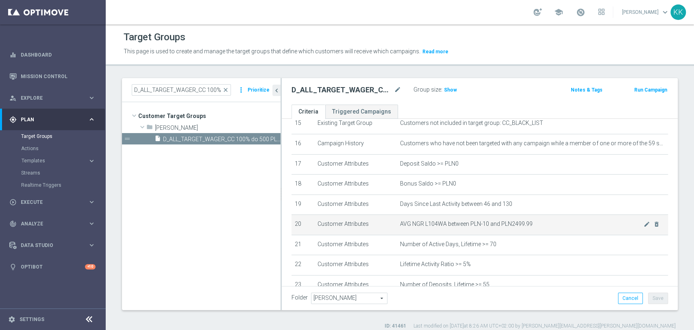
scroll to position [396, 0]
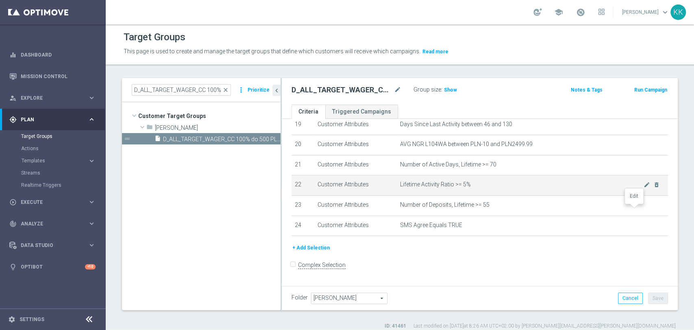
click at [0, 0] on icon "mode_edit" at bounding box center [0, 0] width 0 height 0
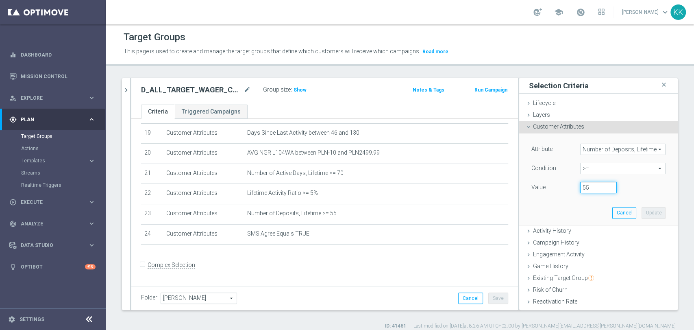
click at [583, 189] on input "55" at bounding box center [598, 187] width 37 height 11
type input "50"
click at [642, 211] on button "Update" at bounding box center [654, 212] width 24 height 11
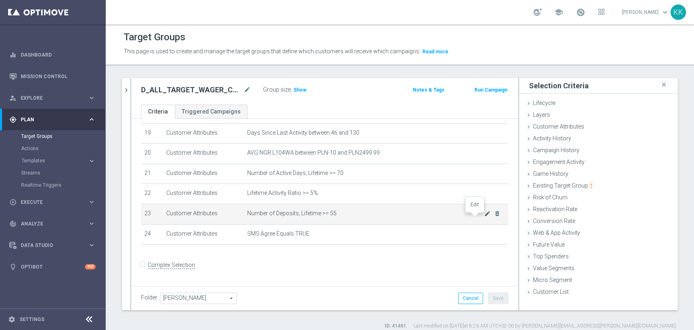
click at [484, 215] on icon "mode_edit" at bounding box center [487, 213] width 7 height 7
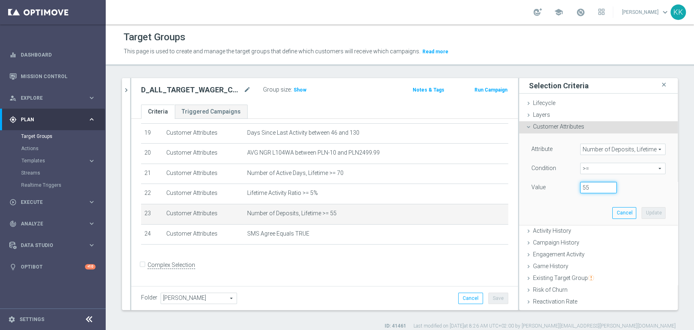
click at [581, 188] on input "55" at bounding box center [598, 187] width 37 height 11
type input "50"
click at [643, 212] on button "Update" at bounding box center [654, 212] width 24 height 11
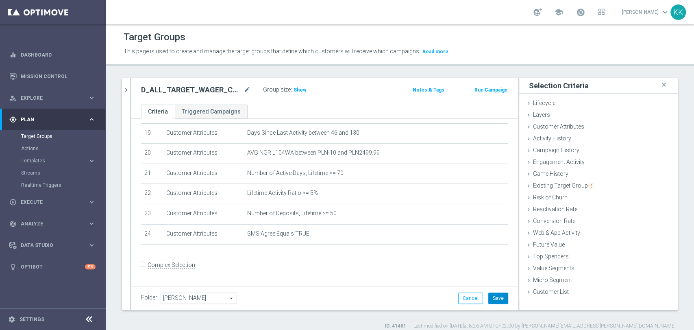
click at [491, 294] on button "Save" at bounding box center [498, 297] width 20 height 11
click at [304, 91] on span "Show" at bounding box center [300, 90] width 13 height 6
click at [52, 203] on span "Execute" at bounding box center [54, 202] width 67 height 5
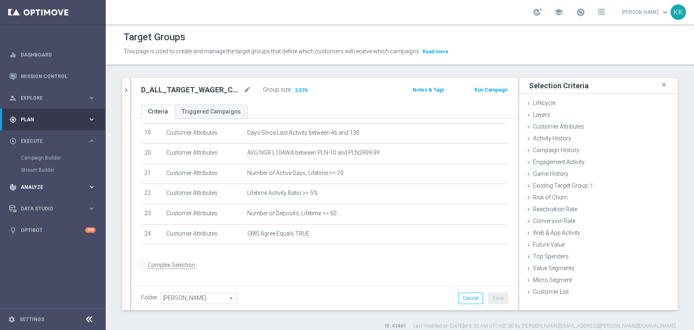
click at [42, 192] on div "track_changes Analyze keyboard_arrow_right" at bounding box center [52, 187] width 105 height 22
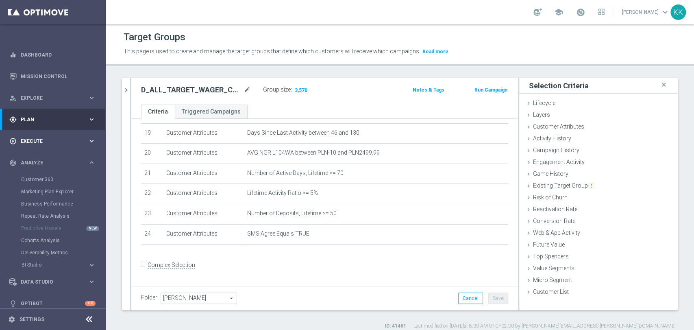
click at [37, 141] on span "Execute" at bounding box center [54, 141] width 67 height 5
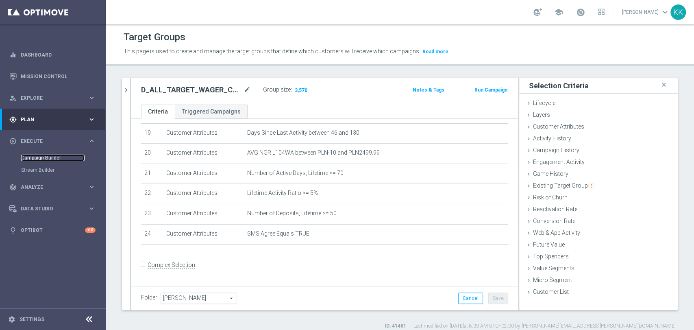
click at [38, 160] on link "Campaign Builder" at bounding box center [52, 157] width 63 height 7
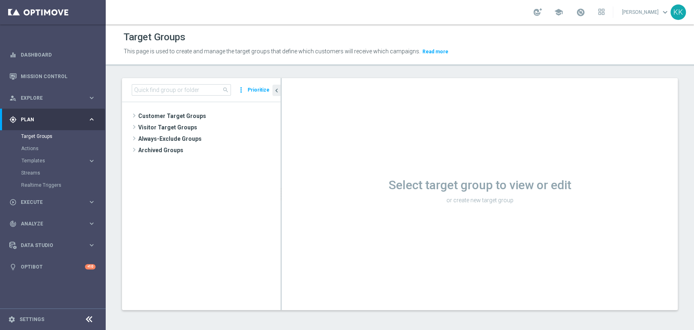
click at [39, 198] on div "play_circle_outline Execute" at bounding box center [48, 201] width 78 height 7
click at [39, 158] on link "Campaign Builder" at bounding box center [52, 157] width 63 height 7
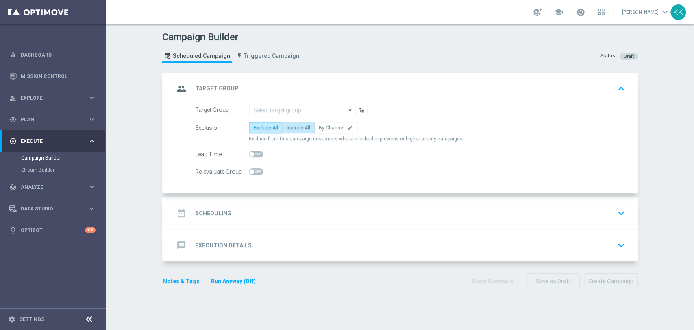
click at [302, 123] on label "Include All" at bounding box center [298, 127] width 33 height 11
click at [292, 126] on input "Include All" at bounding box center [289, 128] width 5 height 5
radio input "true"
click at [332, 125] on span "By Channel" at bounding box center [332, 128] width 26 height 6
click at [324, 126] on input "By Channel edit" at bounding box center [321, 128] width 5 height 5
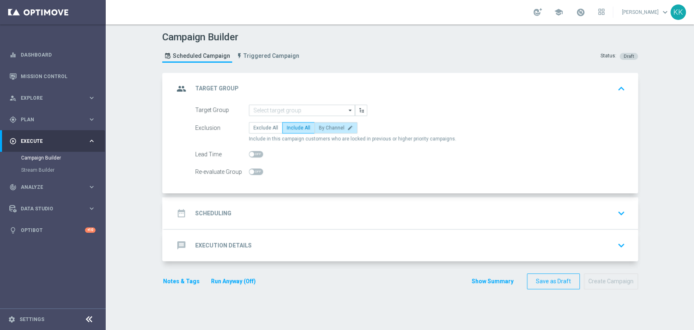
radio input "true"
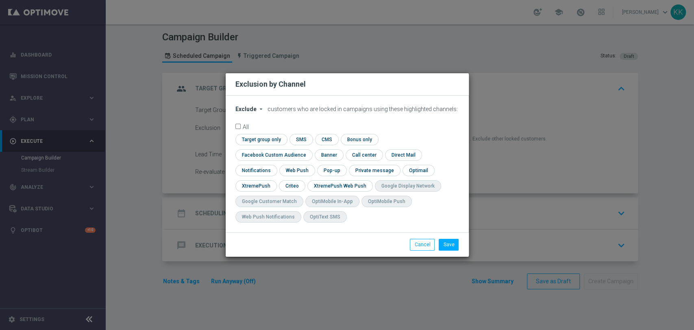
click at [248, 112] on span "Exclude" at bounding box center [245, 109] width 21 height 7
click at [0, 0] on span "Include" at bounding box center [0, 0] width 0 height 0
click at [309, 149] on input "checkbox" at bounding box center [272, 154] width 74 height 11
checkbox input "true"
click at [288, 185] on input "checkbox" at bounding box center [291, 185] width 25 height 11
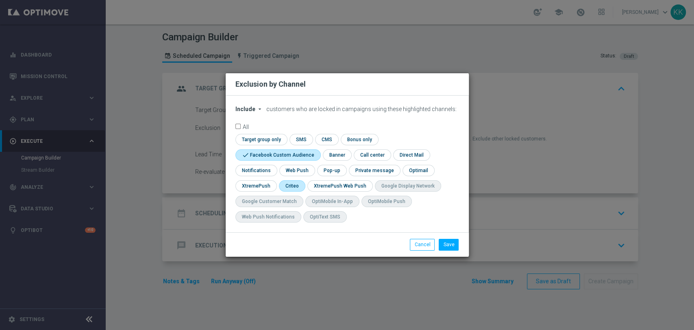
checkbox input "true"
click at [446, 245] on button "Save" at bounding box center [449, 244] width 20 height 11
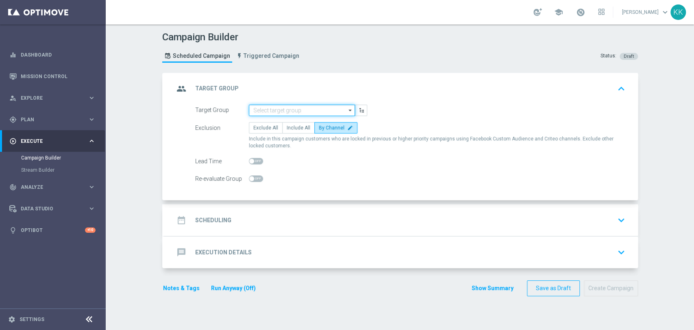
click at [283, 114] on input at bounding box center [302, 109] width 106 height 11
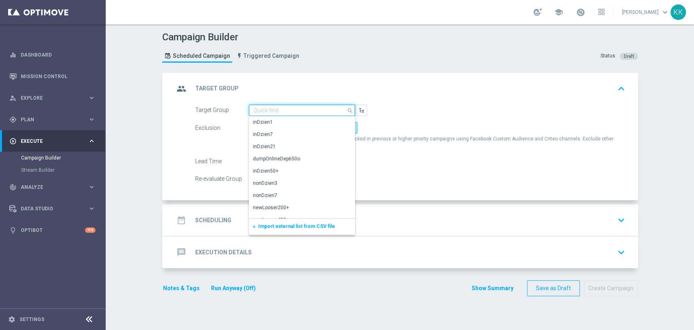
paste input "D_ALL_TARGET_WAGER_CC 100% do 500 PLN ELMS_061025"
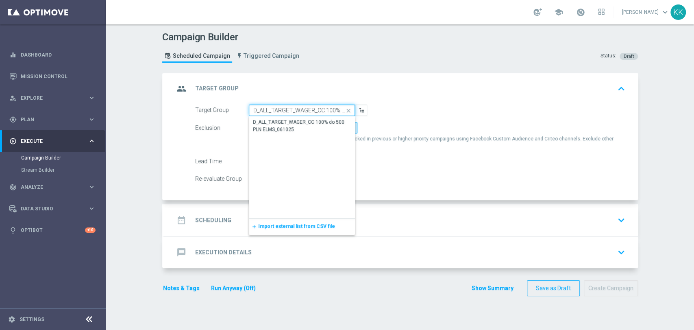
scroll to position [0, 61]
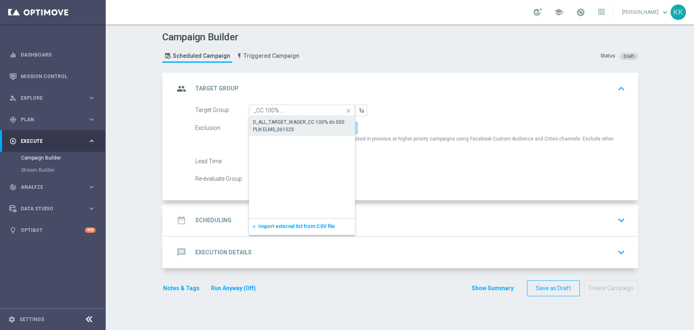
click at [283, 128] on div "D_ALL_TARGET_WAGER_CC 100% do 500 PLN ELMS_061025" at bounding box center [302, 125] width 98 height 15
type input "D_ALL_TARGET_WAGER_CC 100% do 500 PLN ELMS_061025"
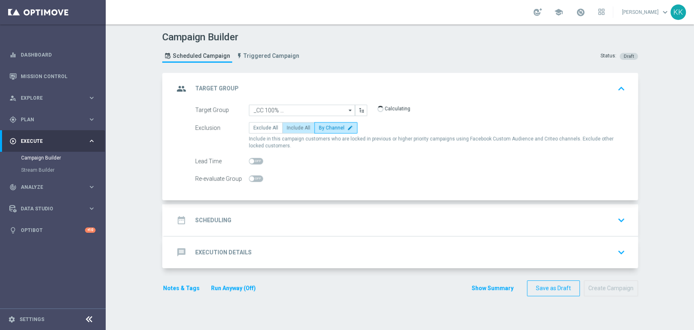
scroll to position [0, 0]
drag, startPoint x: 361, startPoint y: 217, endPoint x: 361, endPoint y: 209, distance: 7.3
click at [359, 217] on div "date_range Scheduling keyboard_arrow_down" at bounding box center [401, 219] width 454 height 15
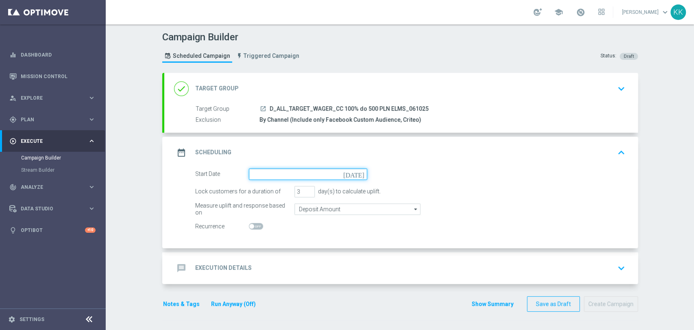
click at [283, 174] on input at bounding box center [308, 173] width 118 height 11
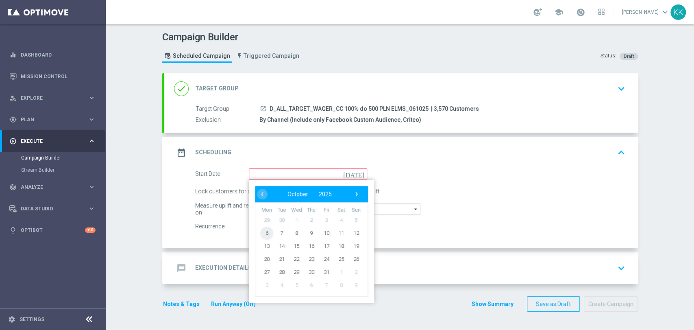
click at [260, 231] on span "6" at bounding box center [266, 232] width 13 height 13
type input "06 Oct 2025"
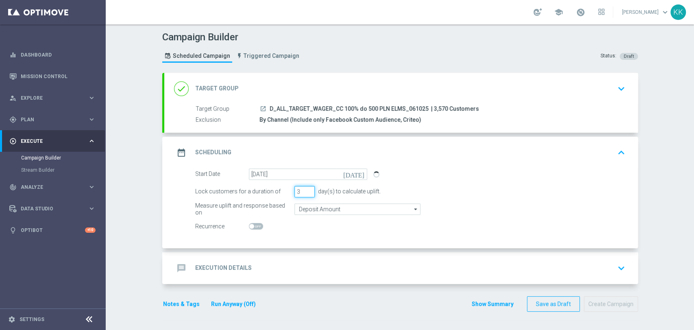
drag, startPoint x: 298, startPoint y: 186, endPoint x: 294, endPoint y: 185, distance: 4.9
click at [294, 186] on input "3" at bounding box center [304, 191] width 20 height 11
type input "4"
click at [303, 209] on input "Deposit Amount" at bounding box center [357, 208] width 126 height 11
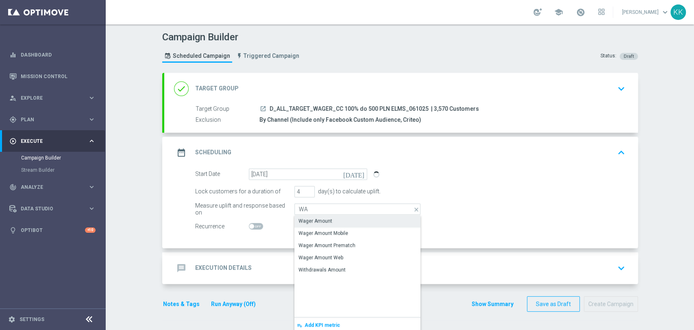
click at [305, 218] on div "Wager Amount" at bounding box center [315, 220] width 34 height 7
type input "Wager Amount"
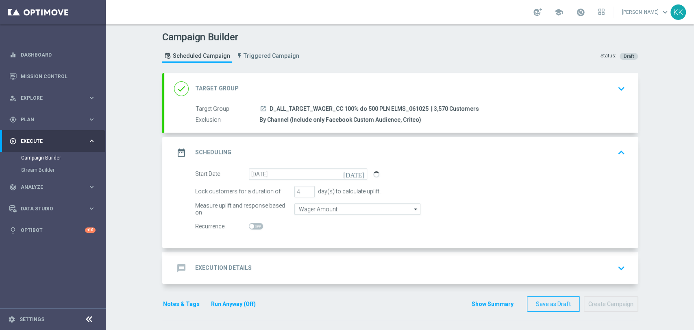
click at [340, 260] on div "message Execution Details keyboard_arrow_down" at bounding box center [401, 267] width 454 height 15
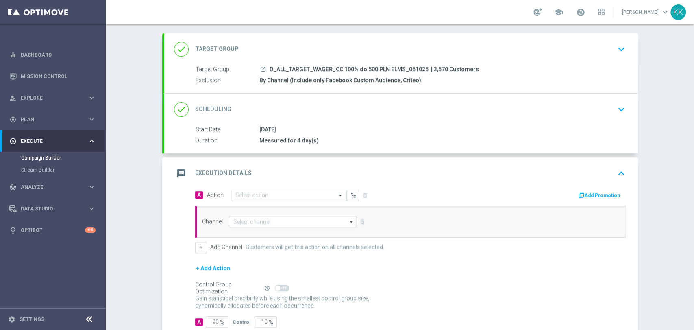
scroll to position [68, 0]
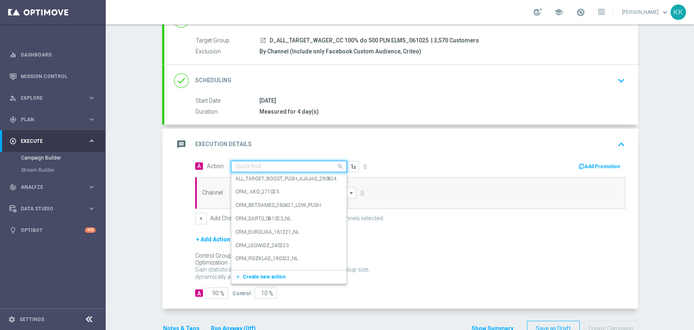
click at [283, 163] on input "text" at bounding box center [280, 166] width 91 height 7
paste input "D_ALL_TARGET_WAGER_CC 100% do 500 PLN ELMS_061025"
type input "D_ALL_TARGET_WAGER_CC 100% do 500 PLN ELMS_061025"
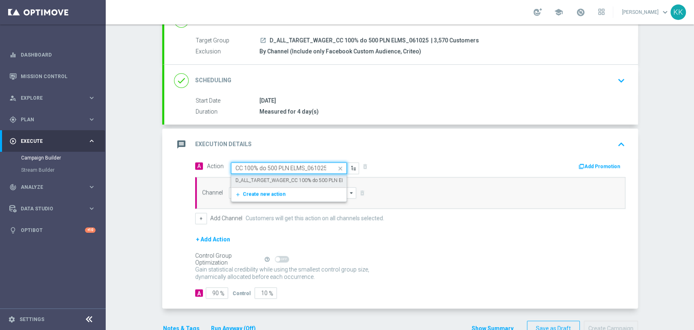
click at [272, 177] on label "D_ALL_TARGET_WAGER_CC 100% do 500 PLN ELMS_061025" at bounding box center [302, 180] width 135 height 7
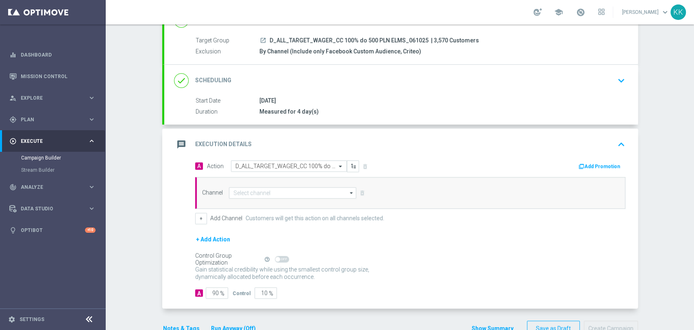
scroll to position [0, 0]
click at [276, 193] on input at bounding box center [293, 192] width 128 height 11
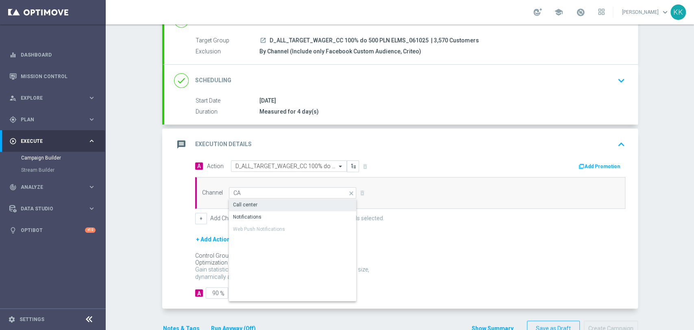
click at [279, 202] on div "Call center" at bounding box center [293, 204] width 128 height 11
type input "Call center"
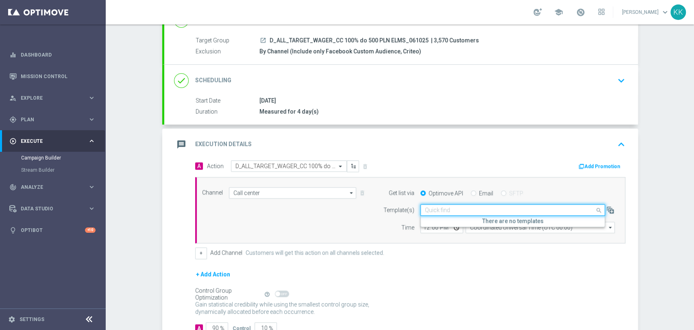
click at [454, 207] on input "text" at bounding box center [504, 210] width 159 height 7
paste input "D_ALL_TARGET_WAGER_CC 100% do 500 PLN ELMS_061025"
type input "D_ALL_TARGET_WAGER_CC 100% do 500 PLN ELMS_061025"
click at [511, 269] on div "+ Add Action" at bounding box center [410, 279] width 430 height 20
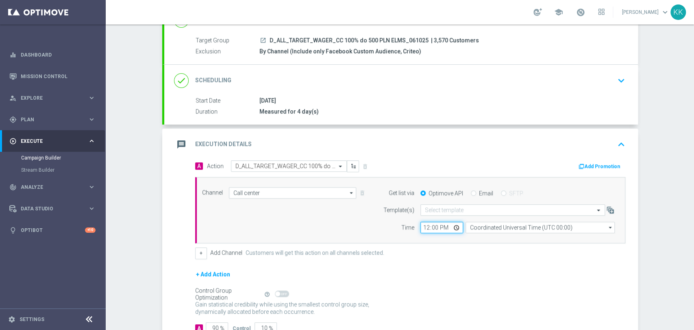
click at [423, 227] on input "12:00" at bounding box center [441, 227] width 43 height 11
type input "08:45"
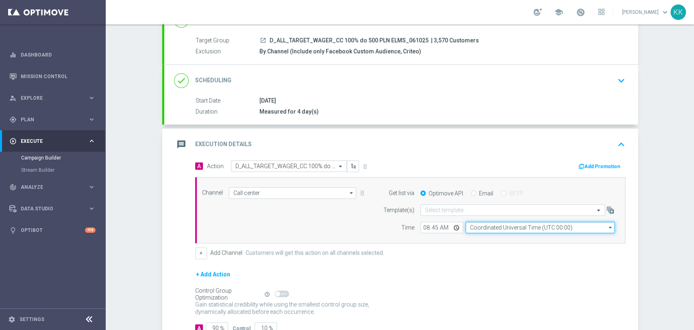
click at [482, 227] on input "Coordinated Universal Time (UTC 00:00)" at bounding box center [539, 227] width 149 height 11
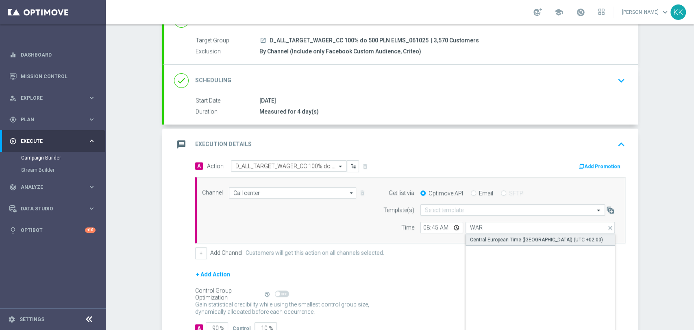
click at [501, 240] on div "Central European Time (Warsaw) (UTC +02:00)" at bounding box center [536, 239] width 133 height 7
type input "Central European Time (Warsaw) (UTC +02:00)"
click at [564, 81] on div "done Scheduling keyboard_arrow_down" at bounding box center [401, 80] width 454 height 15
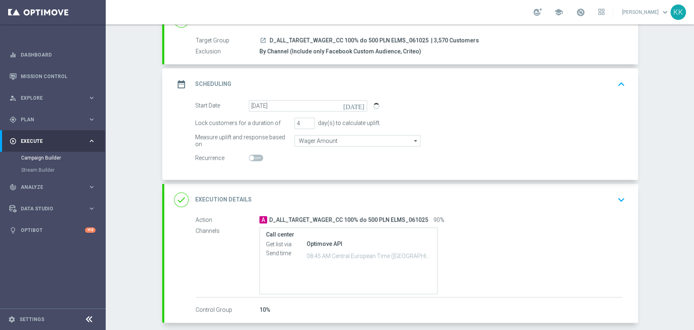
click at [616, 196] on icon "keyboard_arrow_down" at bounding box center [621, 200] width 12 height 12
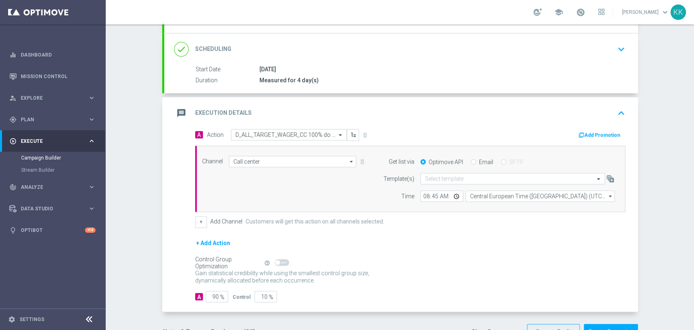
scroll to position [125, 0]
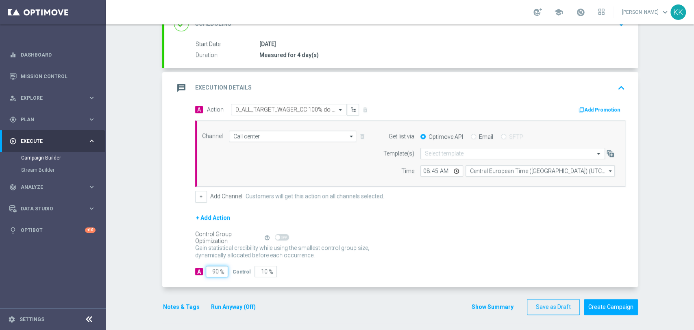
click at [213, 271] on input "90" at bounding box center [217, 270] width 22 height 11
type input "9"
type input "91"
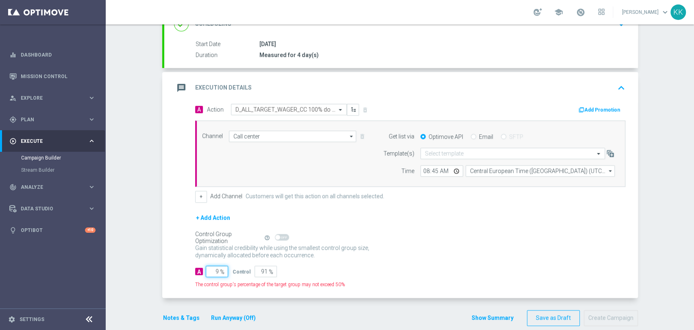
type input "95"
type input "5"
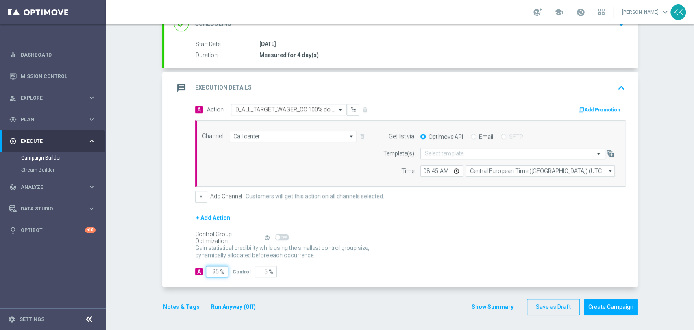
type input "95"
click at [184, 310] on div "Notes & Tags Run Anyway (Off)" at bounding box center [214, 307] width 104 height 16
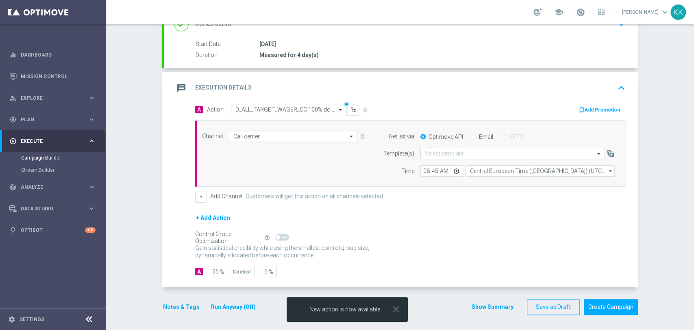
click at [183, 310] on button "Notes & Tags" at bounding box center [181, 307] width 38 height 10
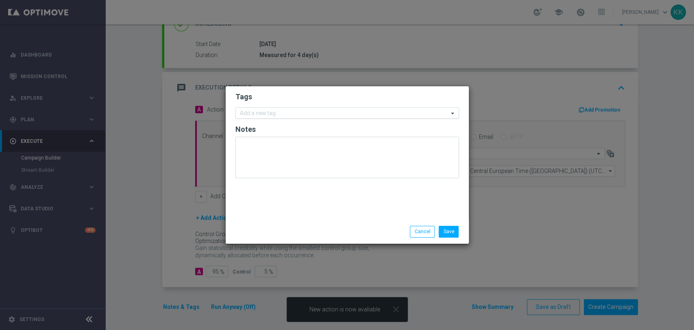
click at [323, 109] on div "Add a new tag" at bounding box center [342, 113] width 213 height 10
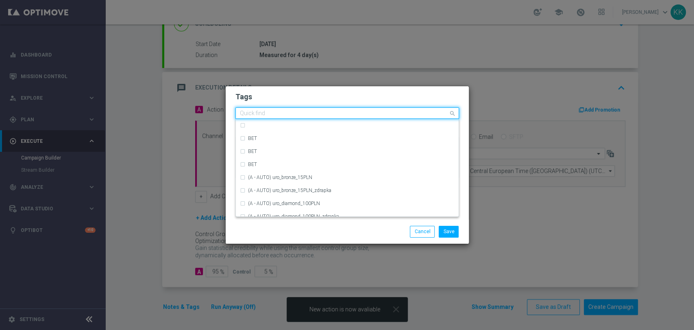
type input "c"
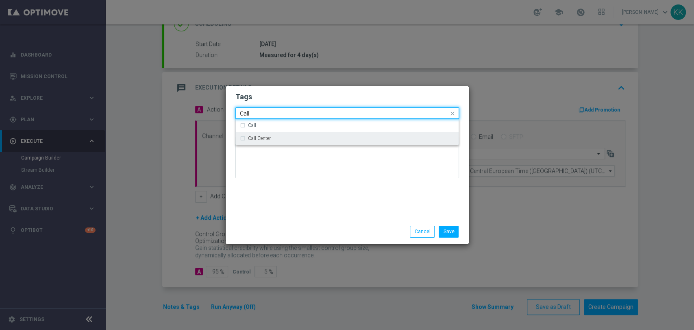
click at [281, 138] on div "Call Center" at bounding box center [351, 138] width 207 height 5
type input "Call"
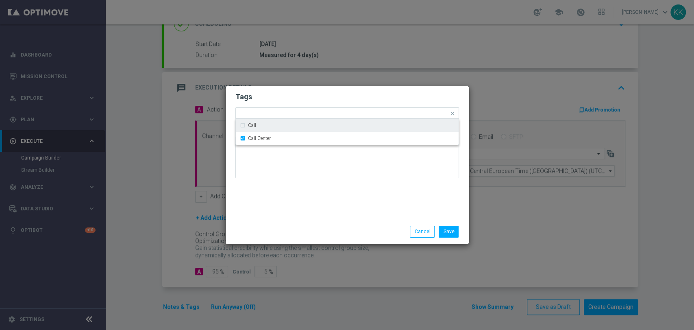
click at [281, 94] on h2 "Tags" at bounding box center [347, 97] width 224 height 10
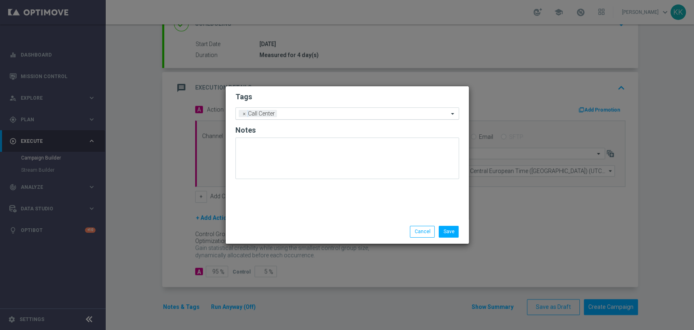
click at [300, 113] on input "text" at bounding box center [364, 114] width 168 height 7
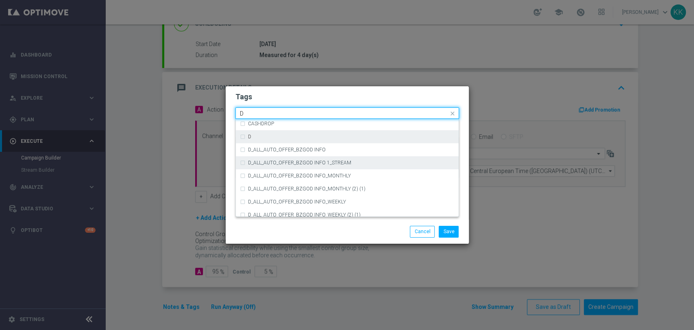
scroll to position [903, 0]
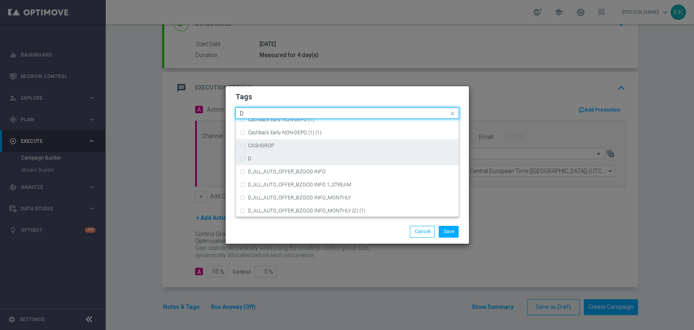
drag, startPoint x: 300, startPoint y: 155, endPoint x: 304, endPoint y: 148, distance: 8.0
click at [300, 155] on div "D" at bounding box center [347, 158] width 215 height 13
type input "D"
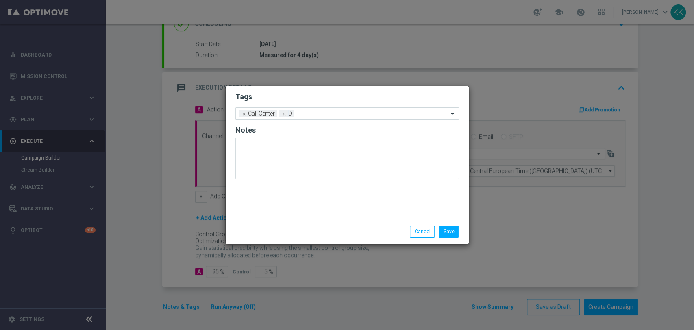
drag, startPoint x: 333, startPoint y: 92, endPoint x: 336, endPoint y: 115, distance: 22.5
click at [333, 93] on h2 "Tags" at bounding box center [347, 97] width 224 height 10
click at [336, 115] on input "text" at bounding box center [372, 114] width 151 height 7
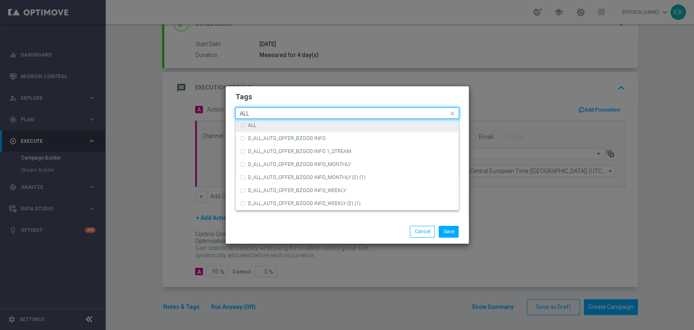
click at [350, 128] on div "ALL" at bounding box center [351, 125] width 207 height 5
type input "ALL"
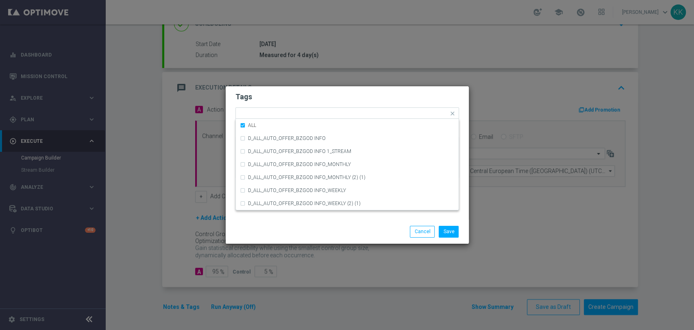
click at [344, 77] on modal-container "Tags Quick find × Call Center × D × ALL ALL D_ALL_AUTO_OFFER_BZGOD INFO D_ALL_A…" at bounding box center [347, 165] width 694 height 330
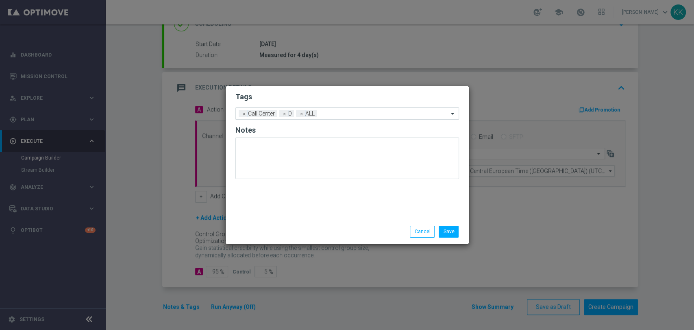
click at [347, 108] on div "Add a new tag × Call Center × D × ALL" at bounding box center [342, 113] width 213 height 11
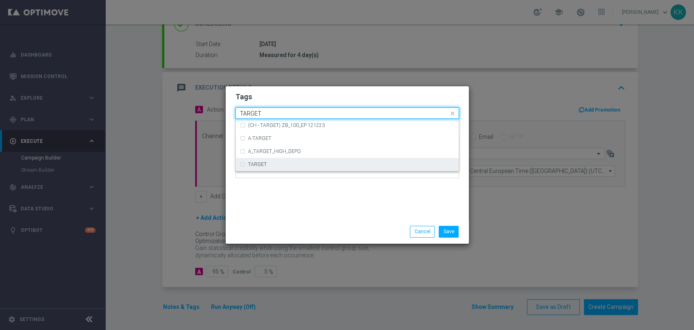
click at [305, 161] on div "TARGET" at bounding box center [347, 164] width 215 height 13
type input "TARGET"
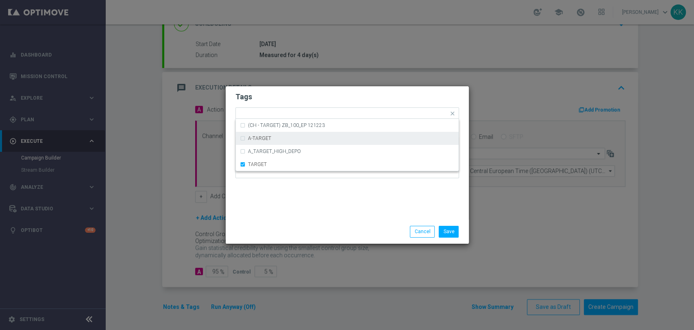
click at [306, 83] on modal-container "Tags Quick find × Call Center × D × ALL × TARGET (CH - TARGET) ZB_100_EP 121223…" at bounding box center [347, 165] width 694 height 330
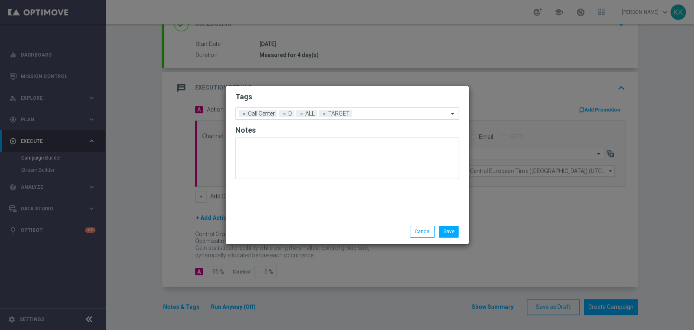
click at [365, 109] on div "Add a new tag × Call Center × D × ALL × TARGET" at bounding box center [342, 113] width 213 height 11
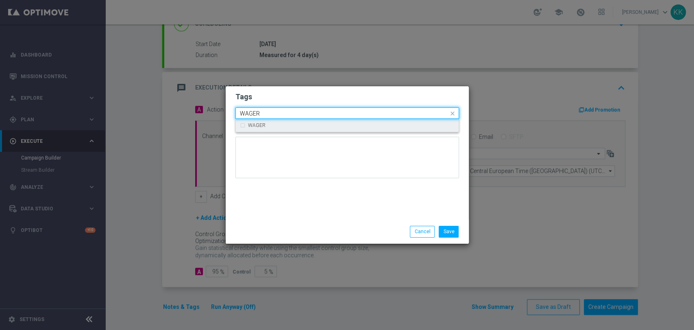
drag, startPoint x: 310, startPoint y: 127, endPoint x: 315, endPoint y: 104, distance: 23.8
click at [311, 127] on div "WAGER" at bounding box center [351, 125] width 207 height 5
type input "WAGER"
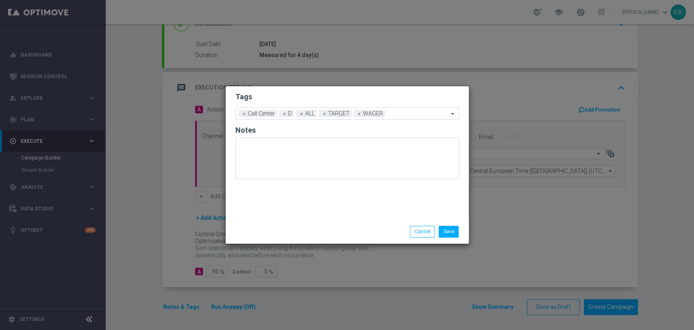
click at [315, 101] on h2 "Tags" at bounding box center [347, 97] width 224 height 10
click at [454, 232] on button "Save" at bounding box center [449, 231] width 20 height 11
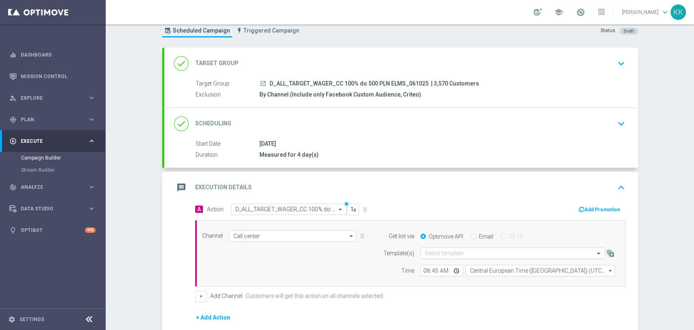
scroll to position [0, 0]
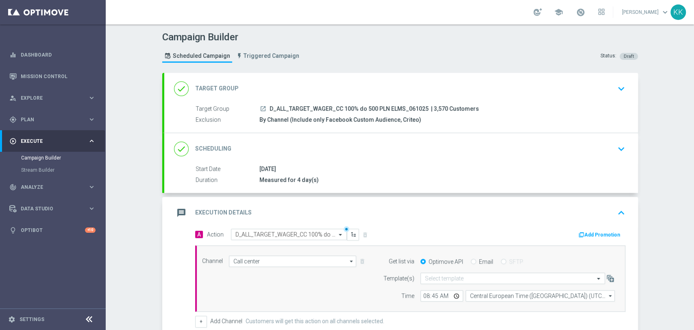
click at [616, 143] on icon "keyboard_arrow_down" at bounding box center [621, 149] width 12 height 12
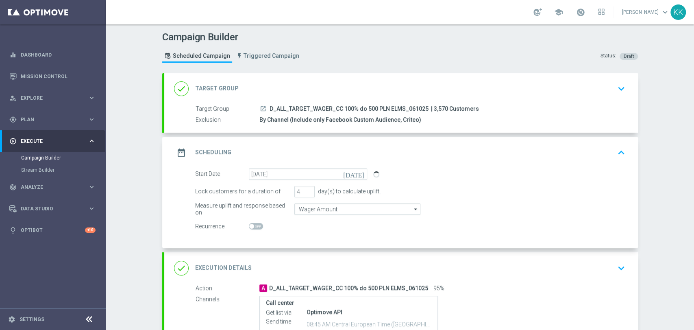
click at [597, 85] on div "done Target Group keyboard_arrow_down" at bounding box center [401, 88] width 454 height 15
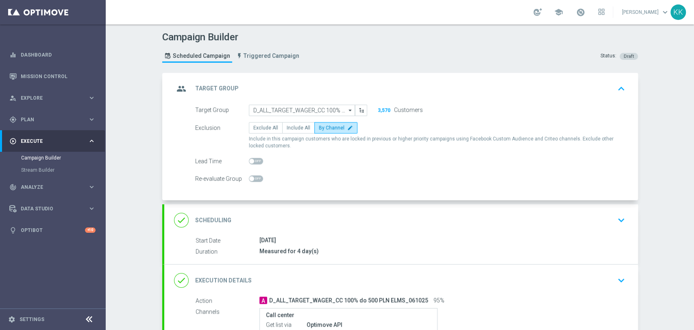
click at [437, 233] on div "done Scheduling keyboard_arrow_down" at bounding box center [401, 220] width 474 height 32
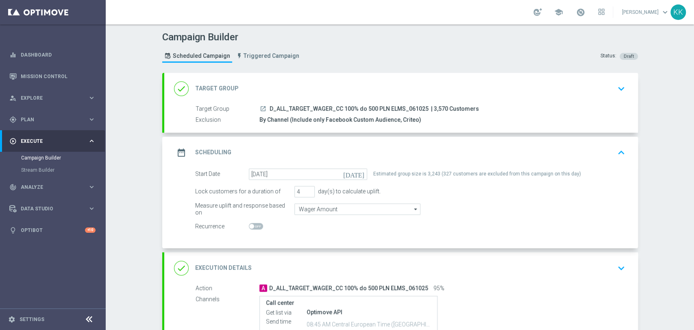
click at [615, 83] on icon "keyboard_arrow_down" at bounding box center [621, 89] width 12 height 12
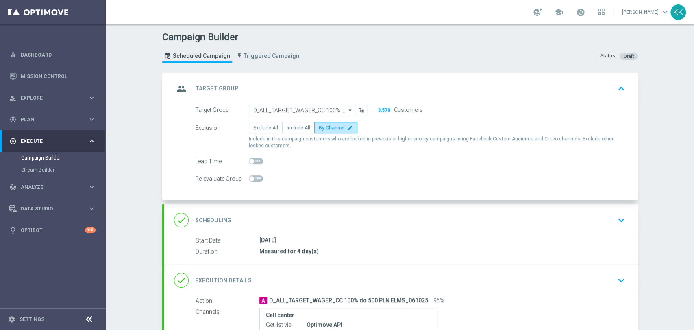
click at [625, 211] on div "done Scheduling keyboard_arrow_down" at bounding box center [401, 220] width 474 height 32
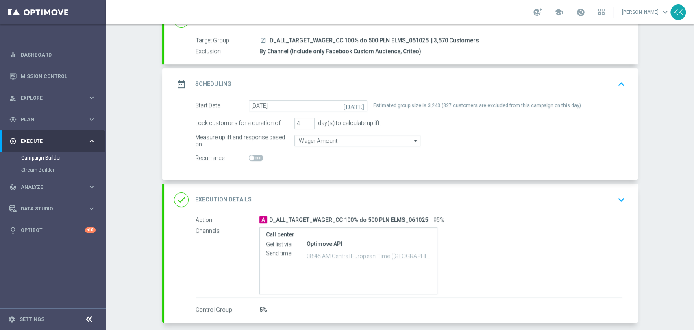
scroll to position [90, 0]
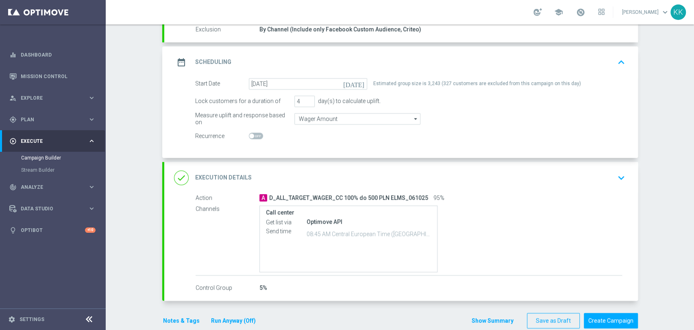
click at [614, 184] on button "keyboard_arrow_down" at bounding box center [621, 177] width 14 height 15
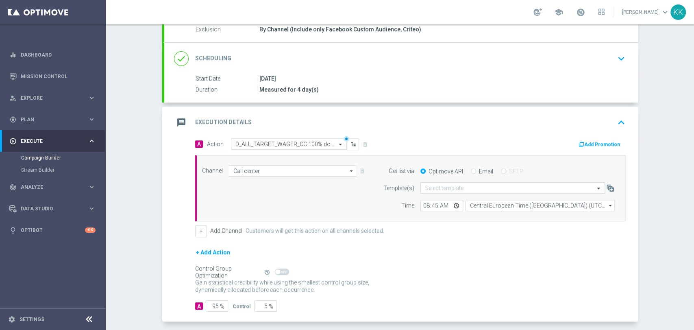
scroll to position [125, 0]
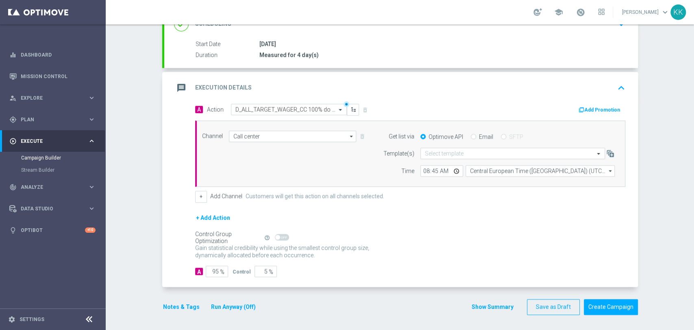
click at [173, 303] on button "Notes & Tags" at bounding box center [181, 307] width 38 height 10
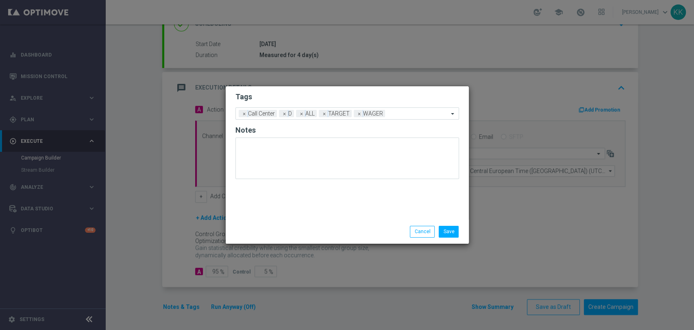
click at [459, 228] on li "Save" at bounding box center [449, 231] width 24 height 11
click at [456, 232] on button "Save" at bounding box center [449, 231] width 20 height 11
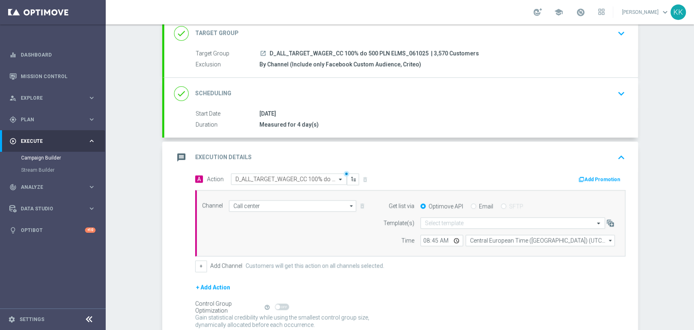
scroll to position [0, 0]
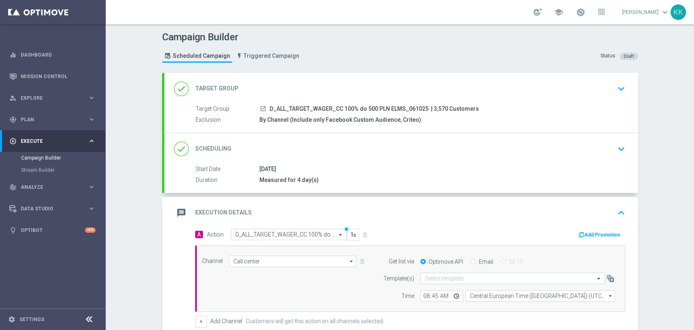
click at [618, 88] on icon "keyboard_arrow_down" at bounding box center [621, 89] width 12 height 12
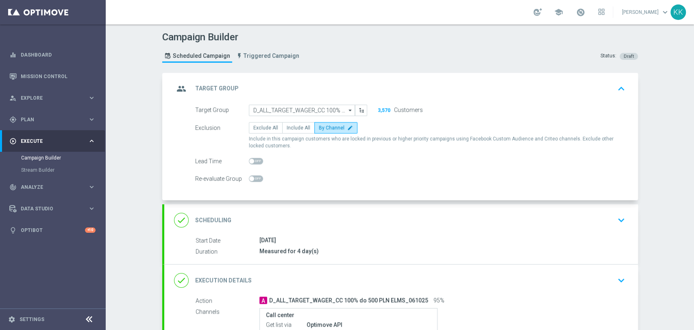
click at [626, 221] on div "done Scheduling keyboard_arrow_down" at bounding box center [401, 220] width 474 height 32
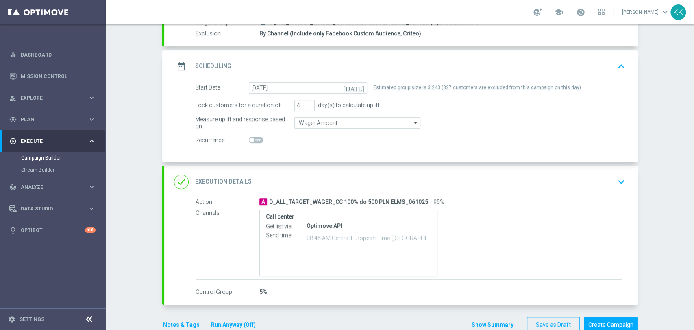
scroll to position [90, 0]
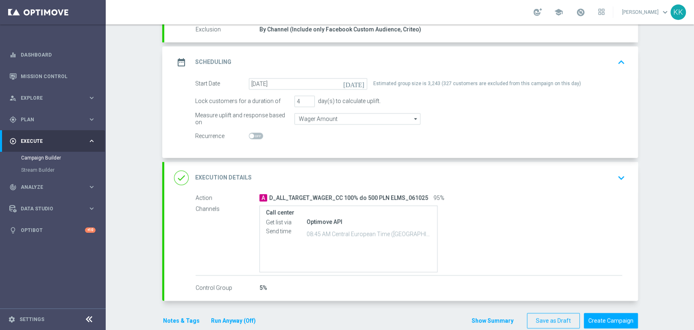
click at [616, 178] on icon "keyboard_arrow_down" at bounding box center [621, 178] width 12 height 12
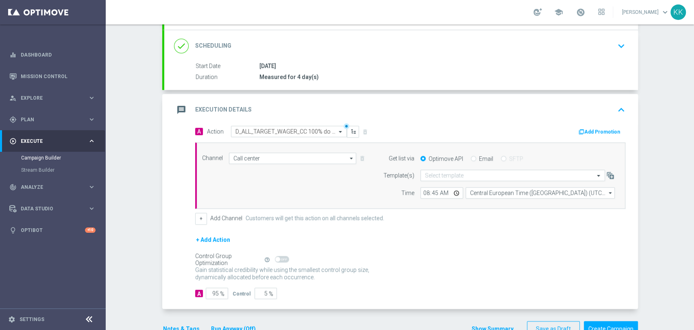
scroll to position [125, 0]
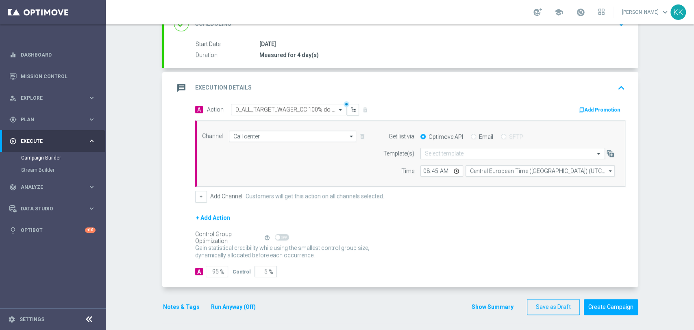
click at [171, 310] on button "Notes & Tags" at bounding box center [181, 307] width 38 height 10
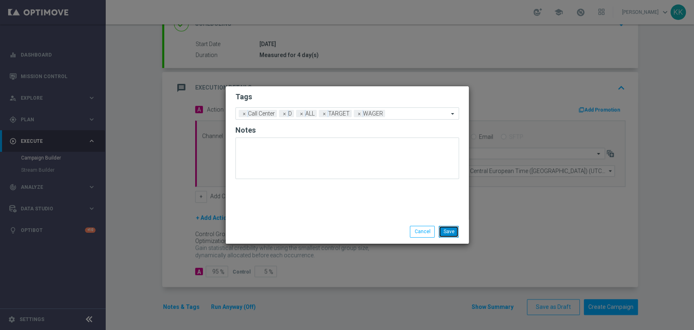
click at [457, 227] on button "Save" at bounding box center [449, 231] width 20 height 11
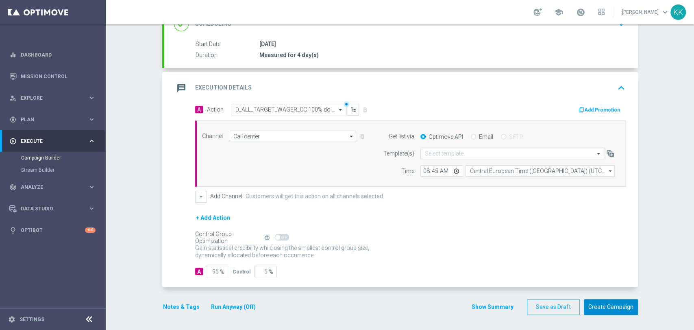
click at [615, 303] on button "Create Campaign" at bounding box center [611, 307] width 54 height 16
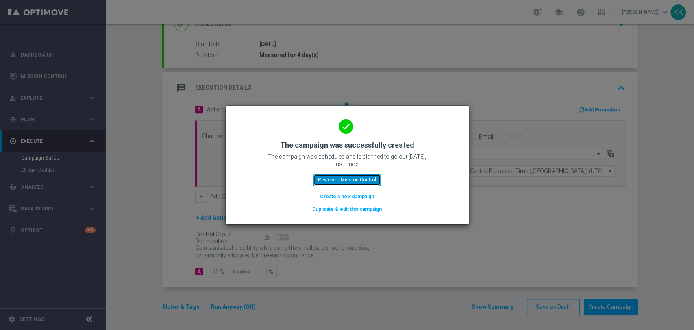
click at [352, 182] on button "Review in Mission Control" at bounding box center [346, 179] width 67 height 11
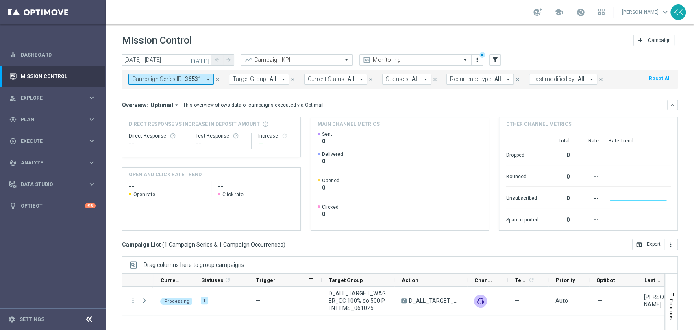
scroll to position [76, 0]
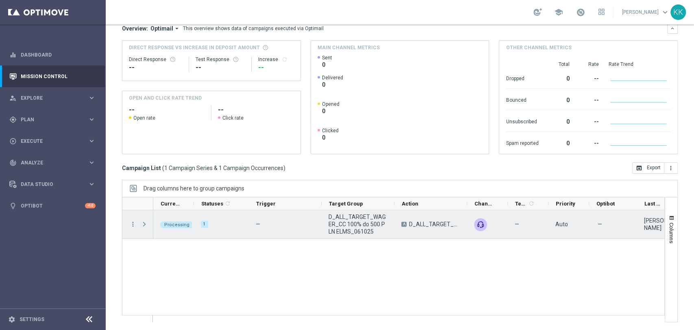
click at [144, 222] on span "Press SPACE to select this row." at bounding box center [144, 224] width 7 height 7
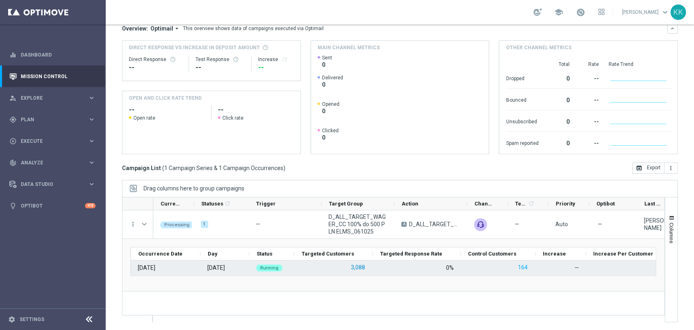
click at [360, 265] on button "3,088" at bounding box center [358, 267] width 16 height 10
click at [361, 269] on button "3,088" at bounding box center [358, 267] width 16 height 10
click at [360, 268] on button "3,088" at bounding box center [358, 267] width 16 height 10
click at [360, 265] on button "3,088" at bounding box center [358, 267] width 16 height 10
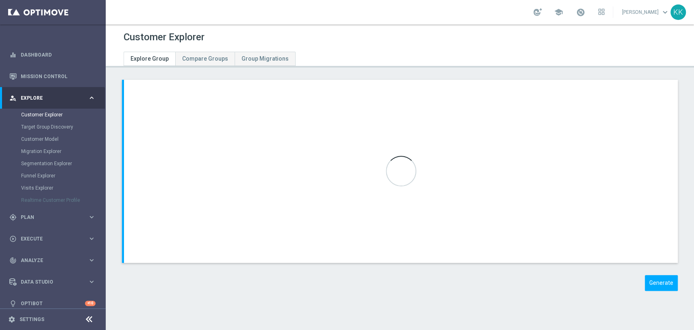
click at [404, 281] on div "Generate" at bounding box center [400, 283] width 568 height 16
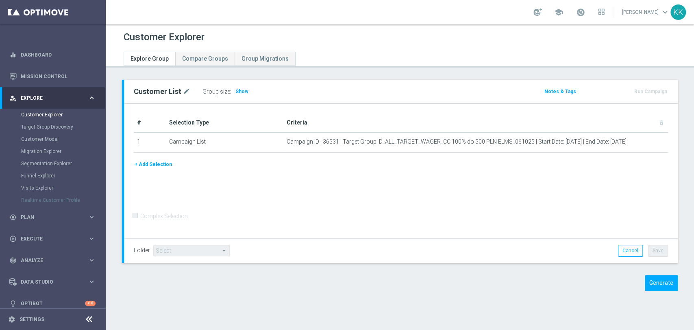
click at [246, 97] on div "Customer List mode_edit Group size : Show Notes & Tags Run Campaign" at bounding box center [401, 92] width 554 height 24
click at [239, 94] on span "Show" at bounding box center [241, 92] width 13 height 6
click at [241, 94] on h3 "Show" at bounding box center [242, 91] width 15 height 9
click at [244, 89] on span "Show" at bounding box center [241, 92] width 13 height 6
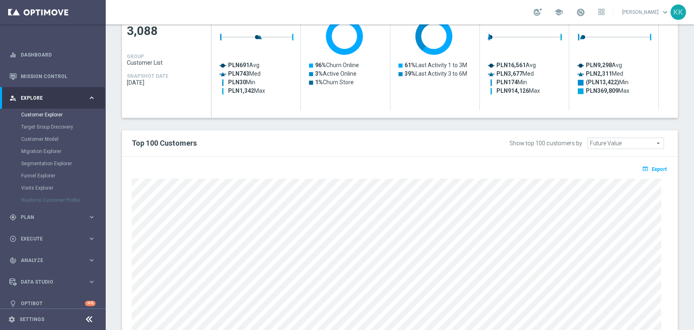
scroll to position [437, 0]
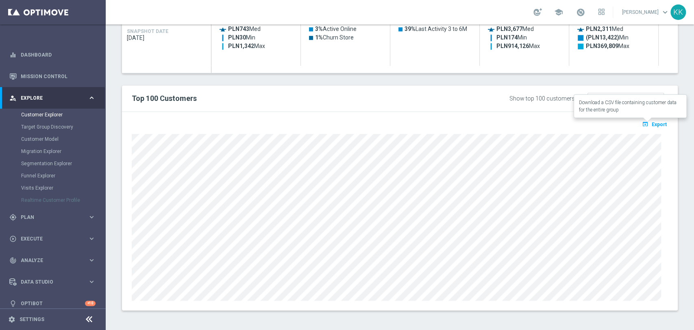
click at [652, 126] on span "Export" at bounding box center [659, 125] width 15 height 6
